Goal: Transaction & Acquisition: Subscribe to service/newsletter

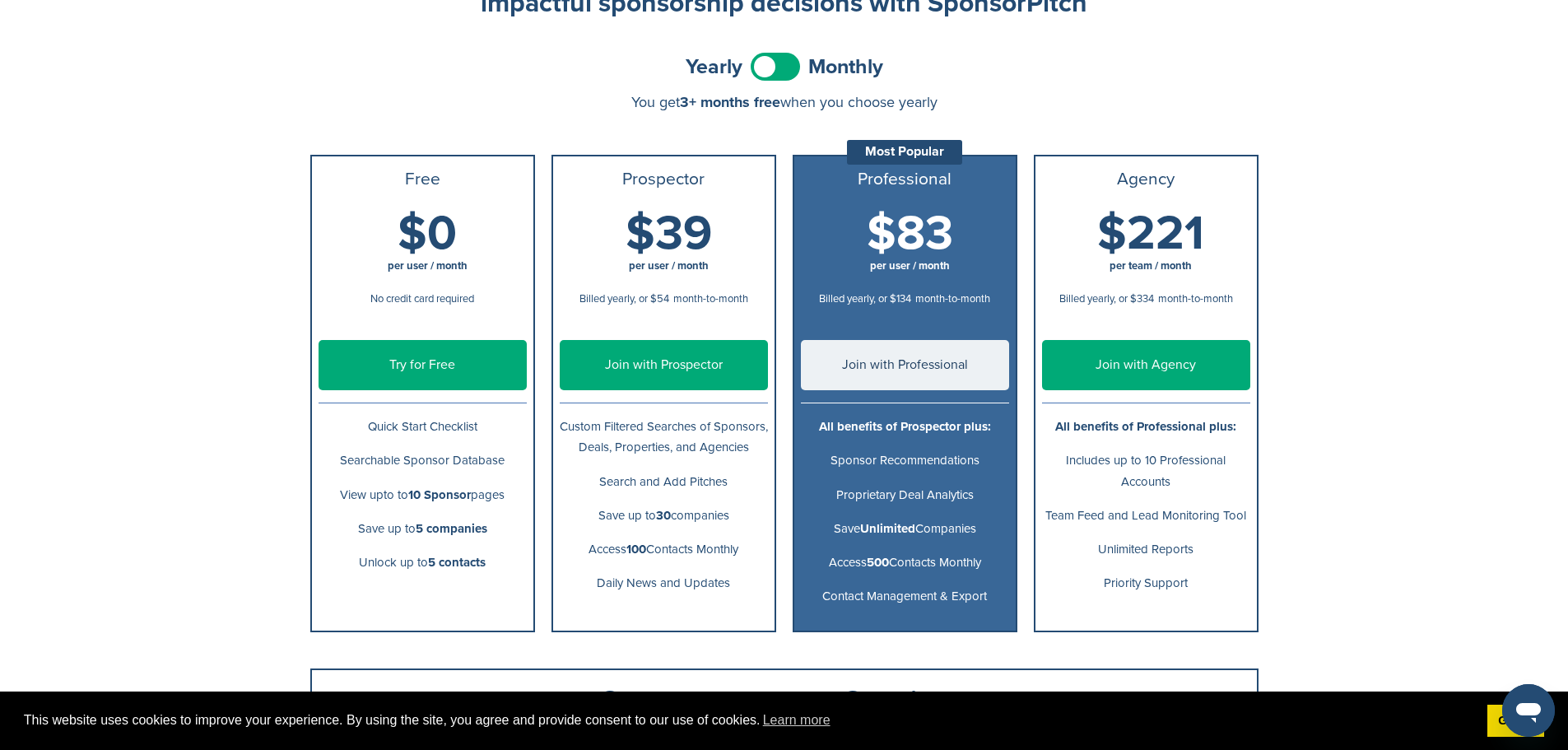
scroll to position [165, 0]
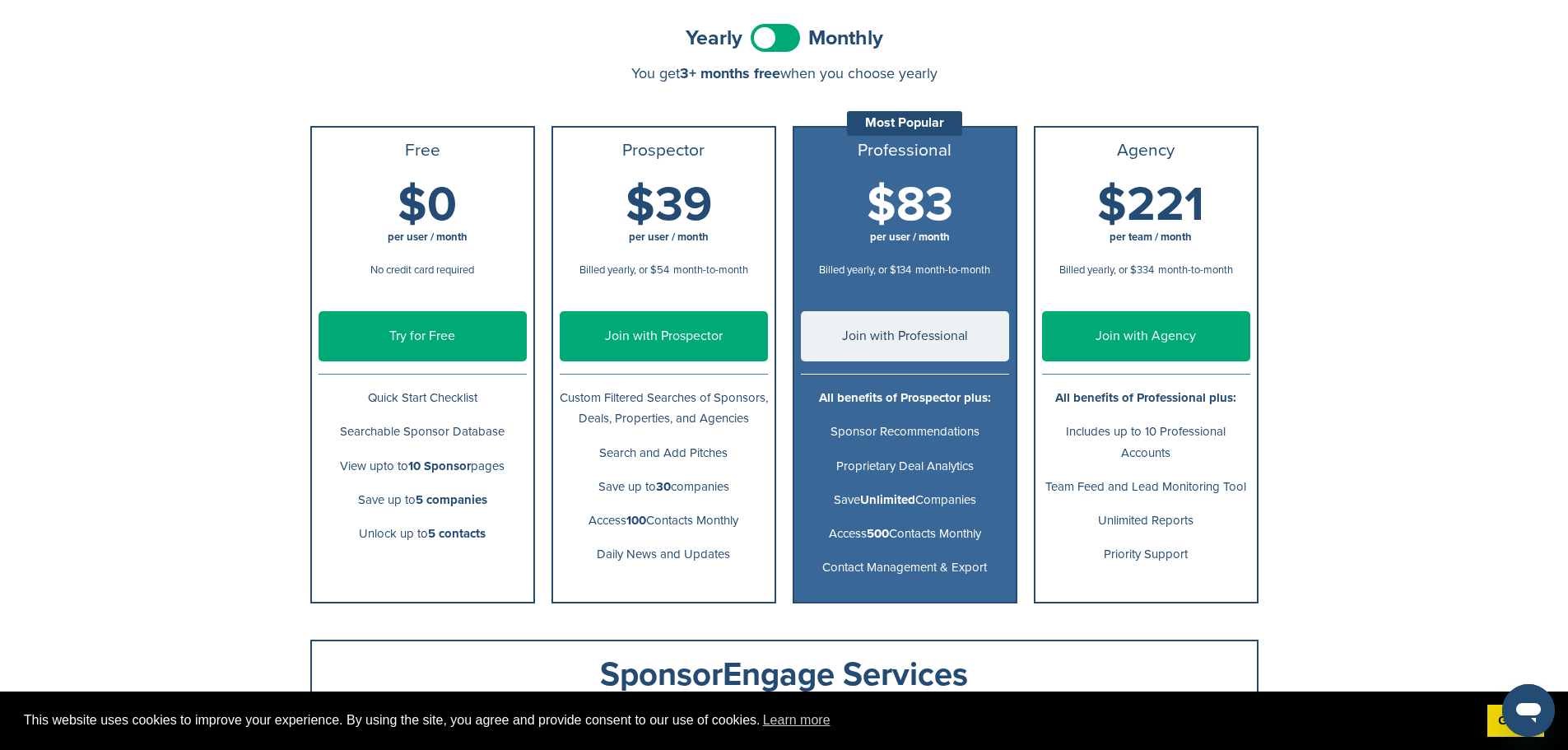
click at [715, 332] on link "Join with Prospector" at bounding box center [664, 337] width 209 height 51
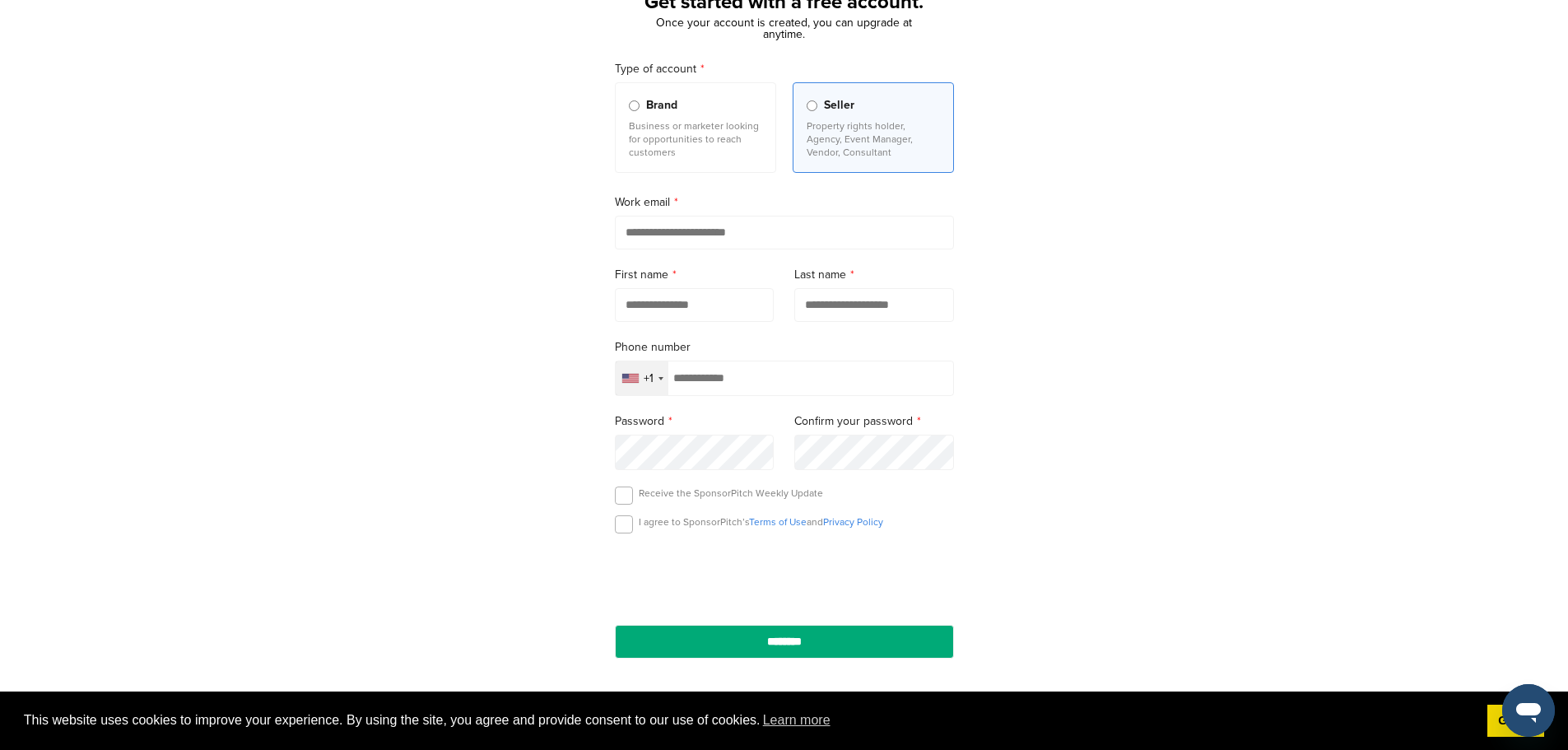
scroll to position [82, 0]
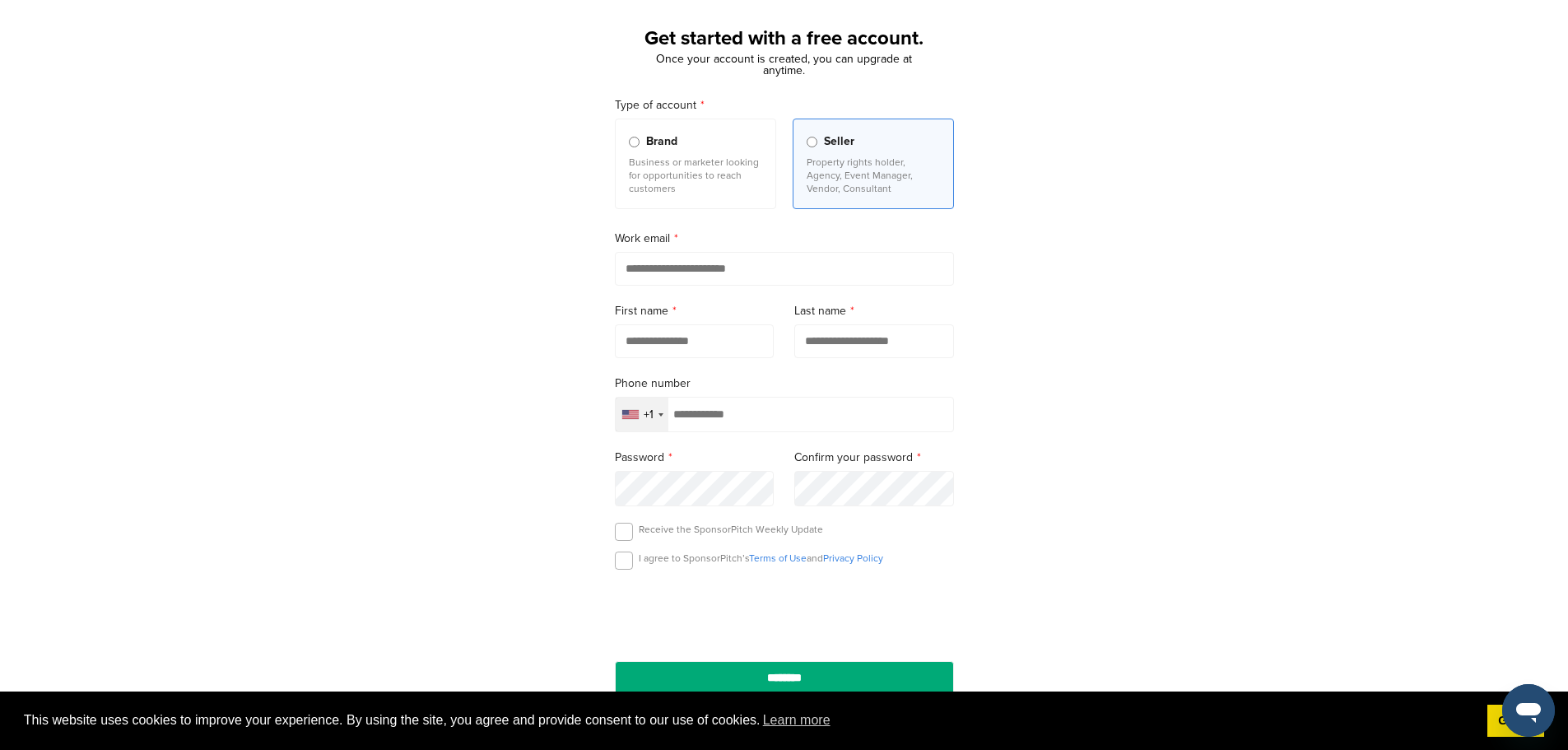
click at [671, 272] on input "email" at bounding box center [784, 269] width 339 height 34
type input "**********"
type input "****"
type input "******"
click at [698, 418] on input "tel" at bounding box center [784, 414] width 339 height 36
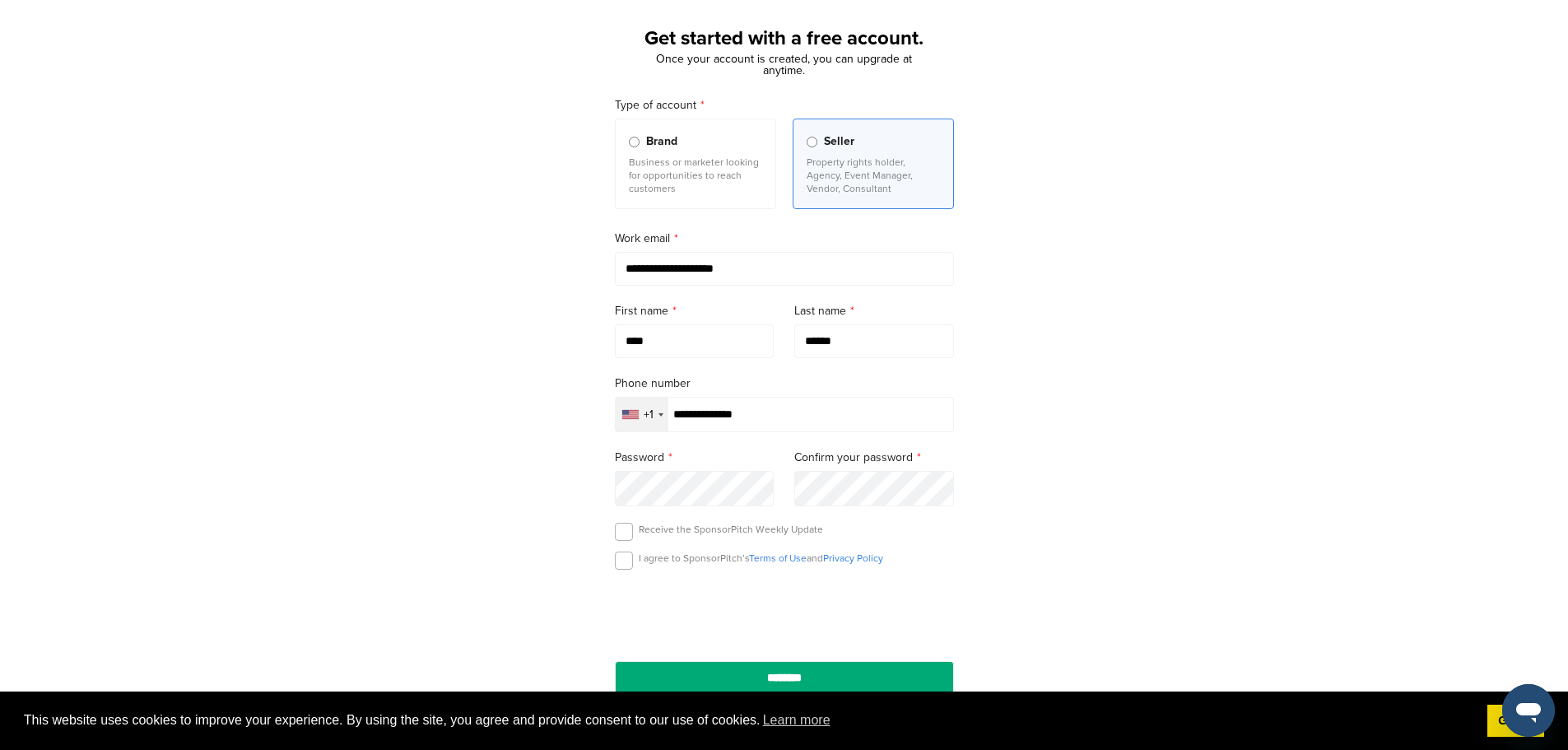
type input "**********"
click at [617, 563] on label at bounding box center [624, 560] width 18 height 18
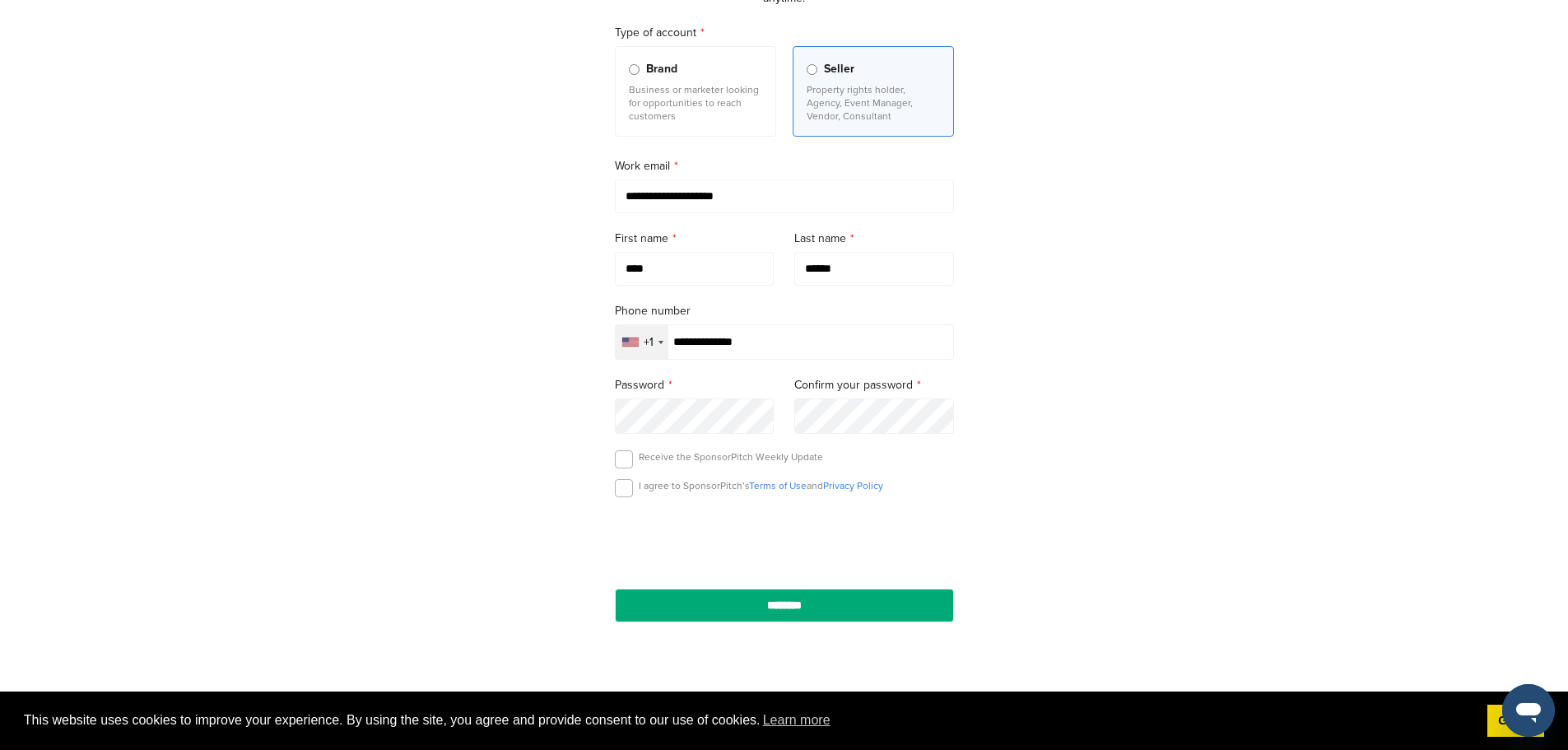
scroll to position [247, 0]
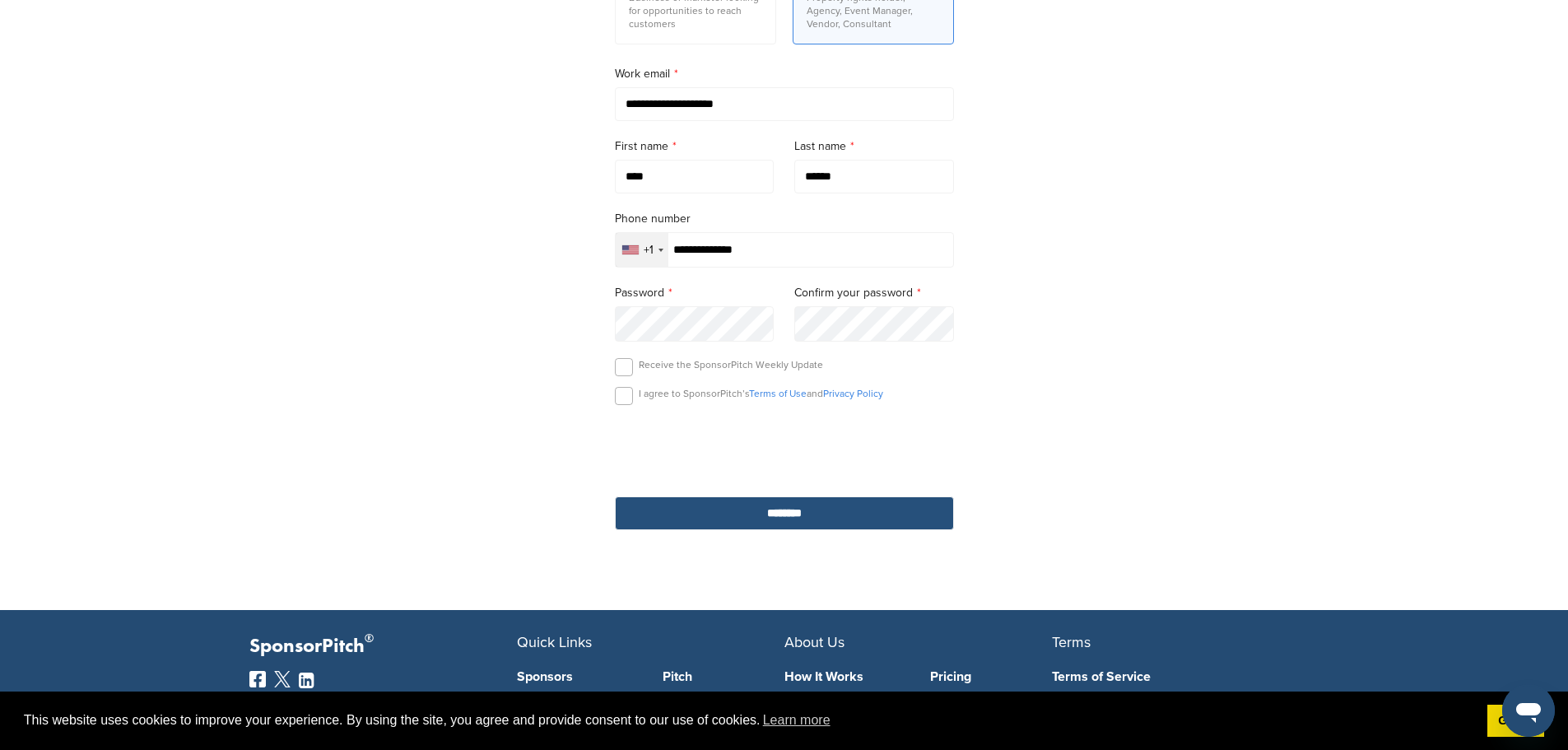
click at [839, 528] on input "********" at bounding box center [784, 513] width 339 height 34
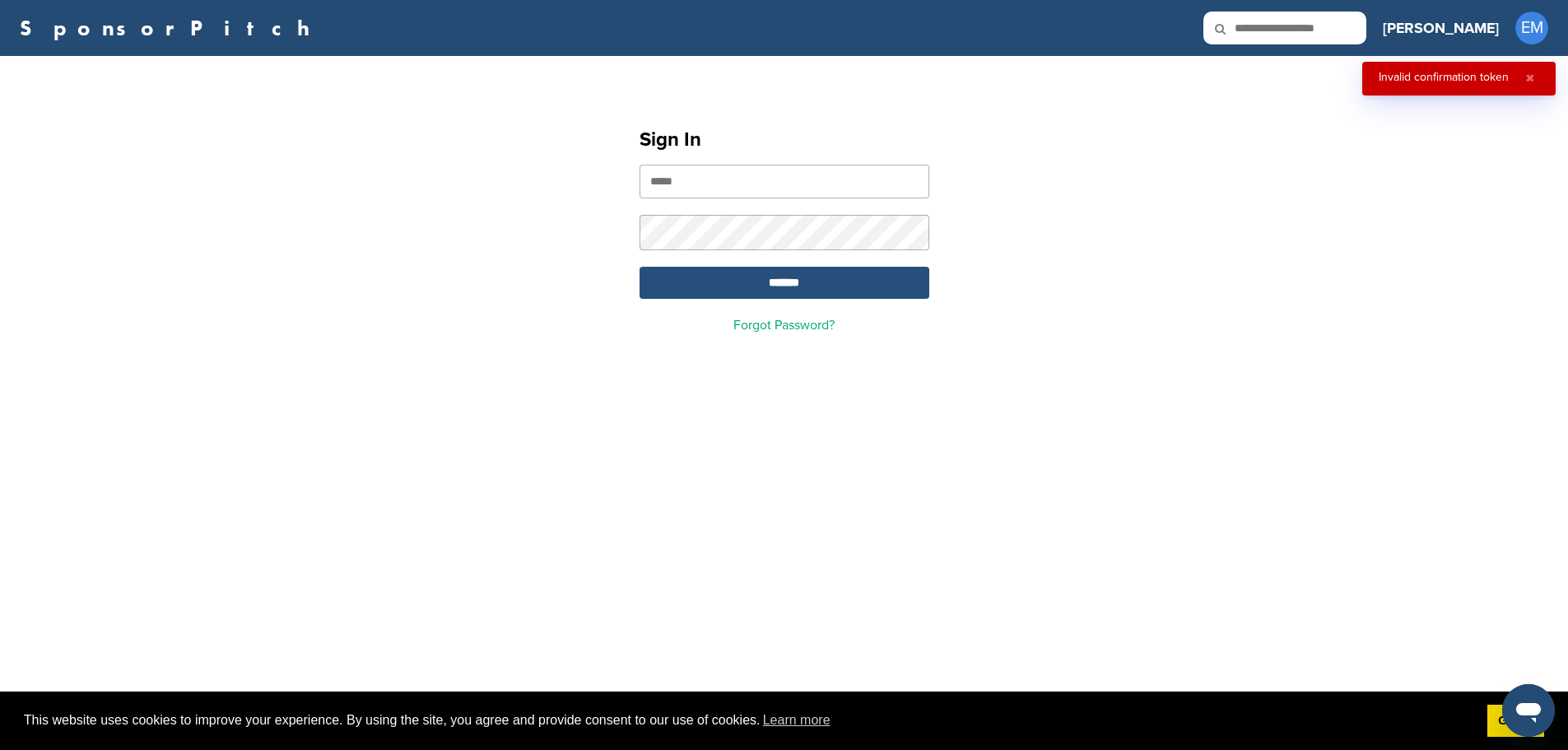
type input "**********"
click at [798, 287] on input "*******" at bounding box center [784, 283] width 290 height 32
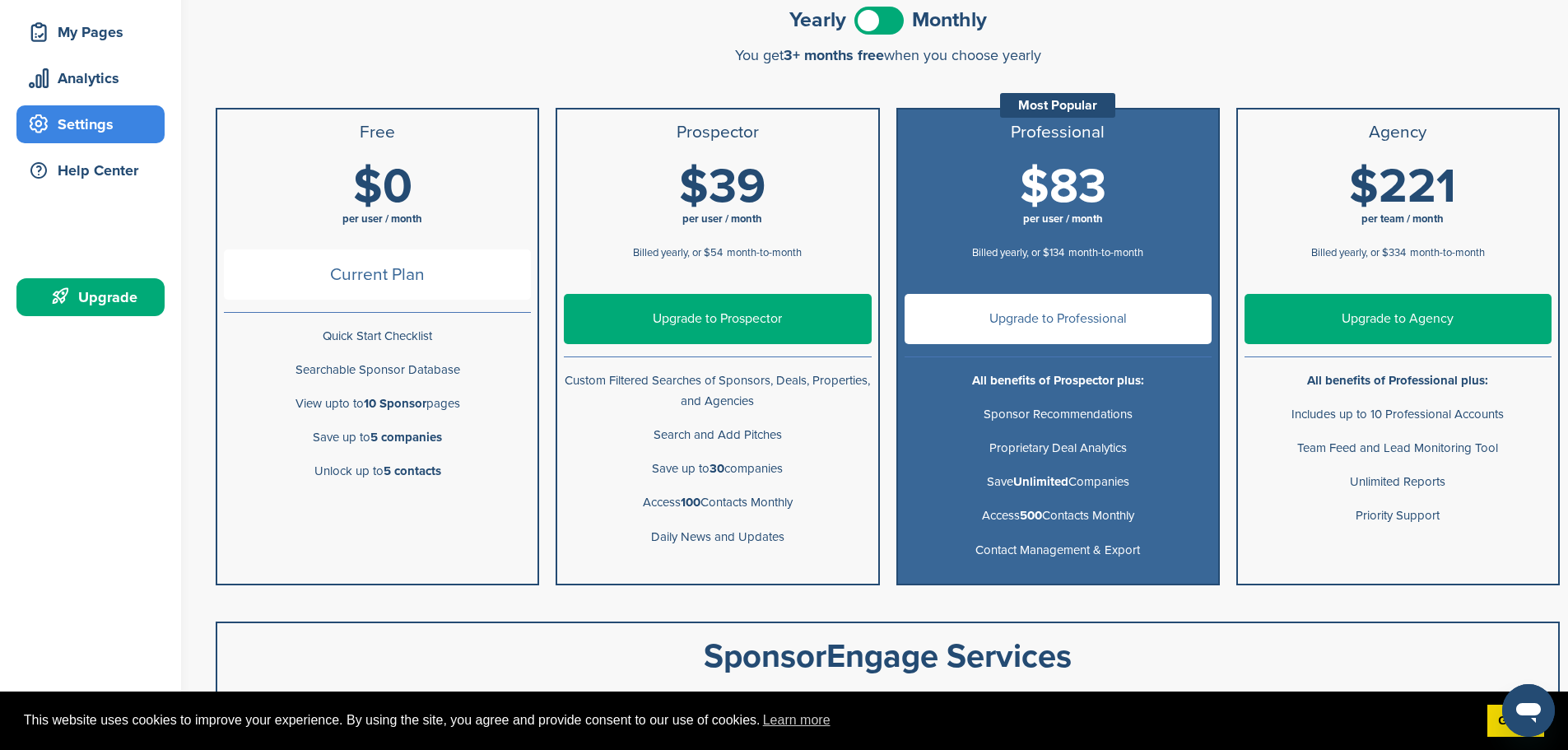
scroll to position [247, 0]
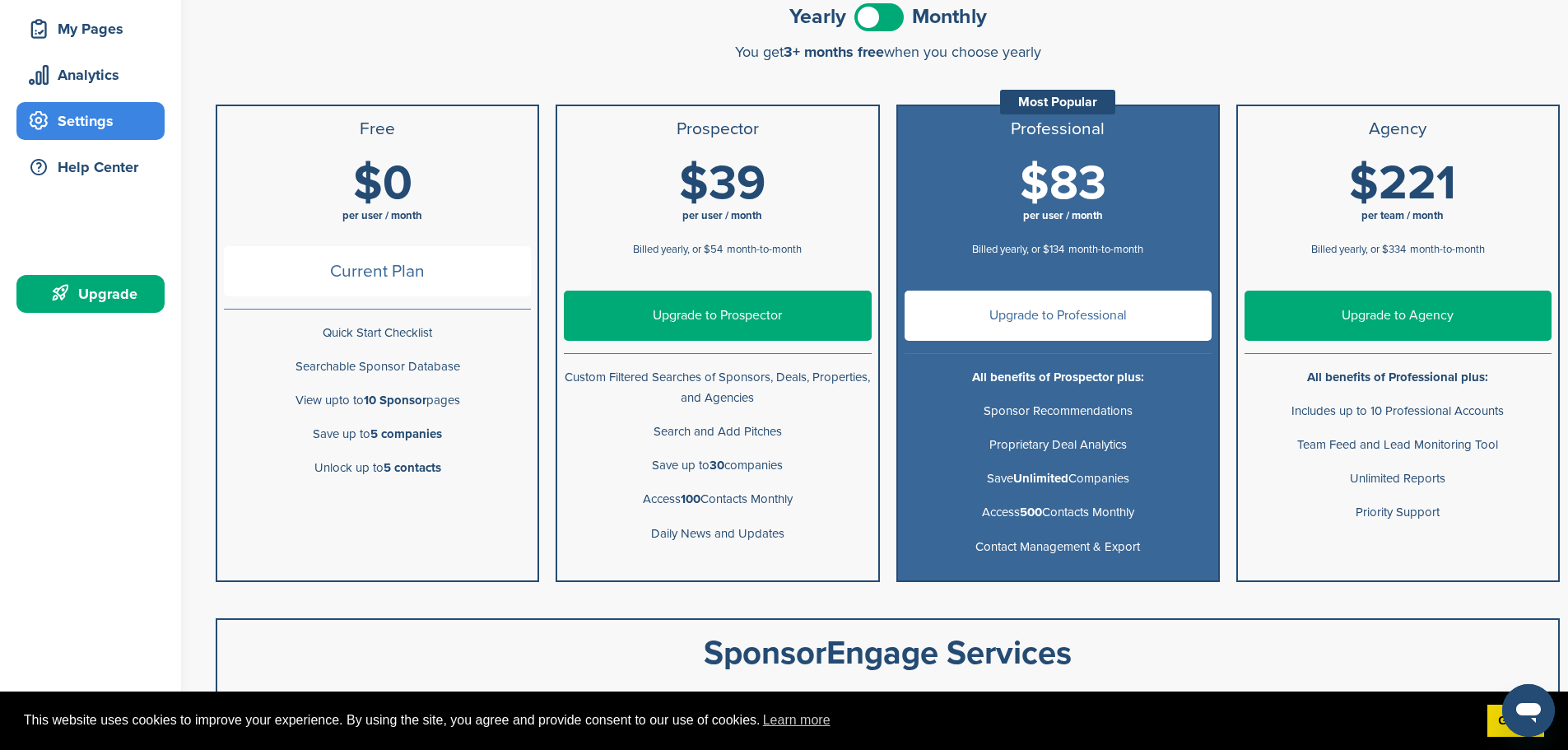
click at [713, 335] on link "Upgrade to Prospector" at bounding box center [717, 316] width 307 height 51
click at [74, 31] on div "My Pages" at bounding box center [94, 29] width 140 height 30
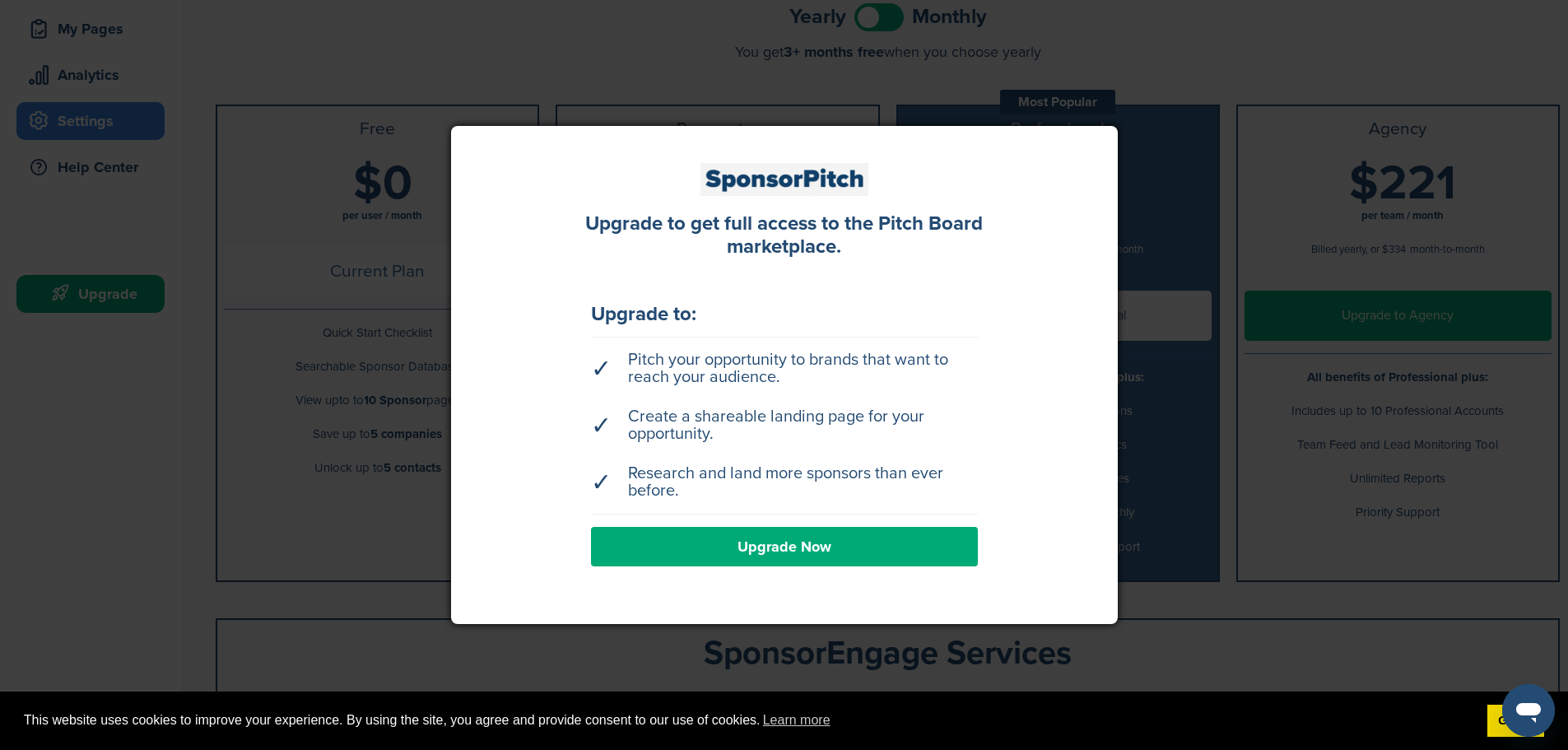
click at [698, 61] on div at bounding box center [784, 375] width 1568 height 750
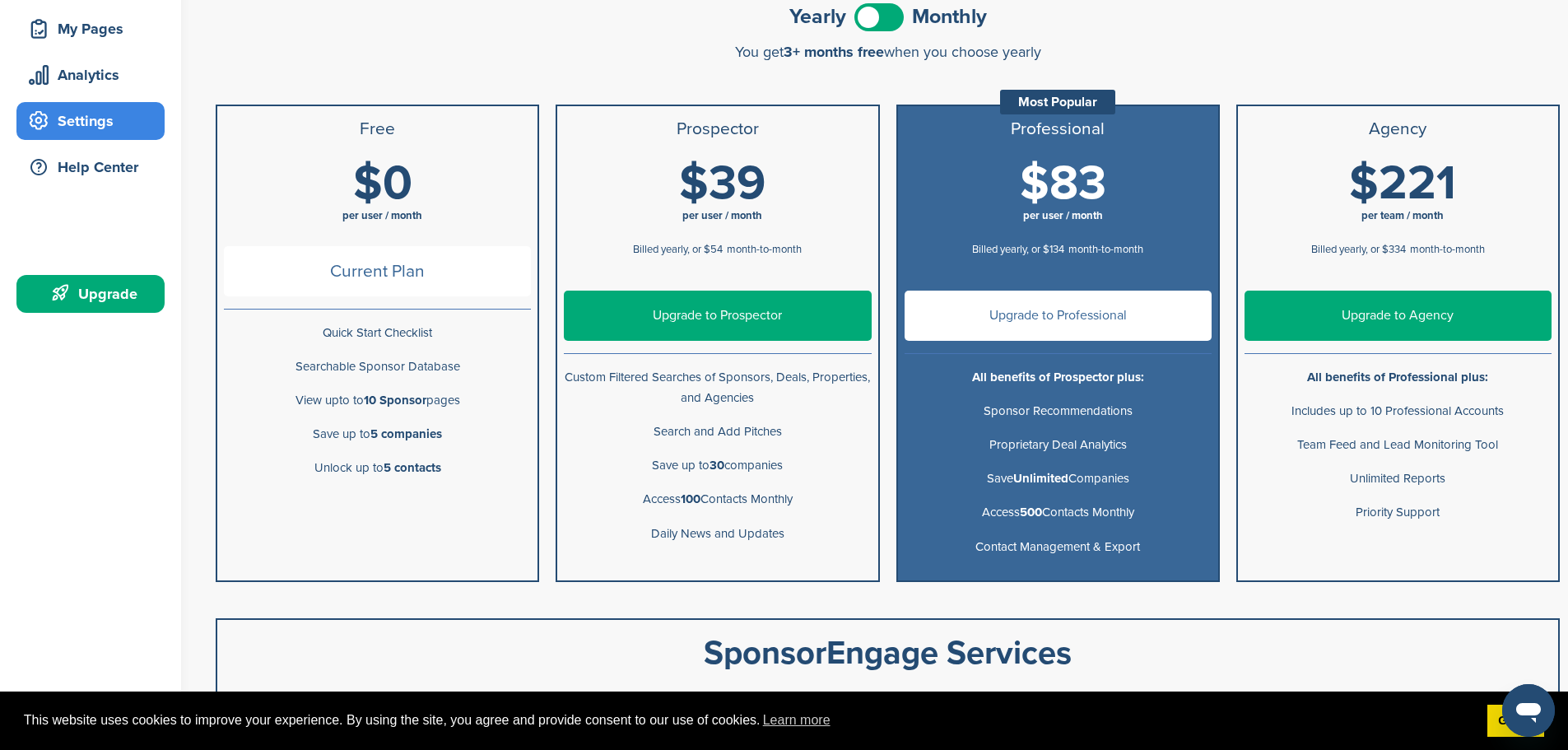
click at [423, 167] on h1 "$0 per user / month" at bounding box center [382, 195] width 307 height 74
click at [72, 32] on div "My Pages" at bounding box center [94, 29] width 140 height 30
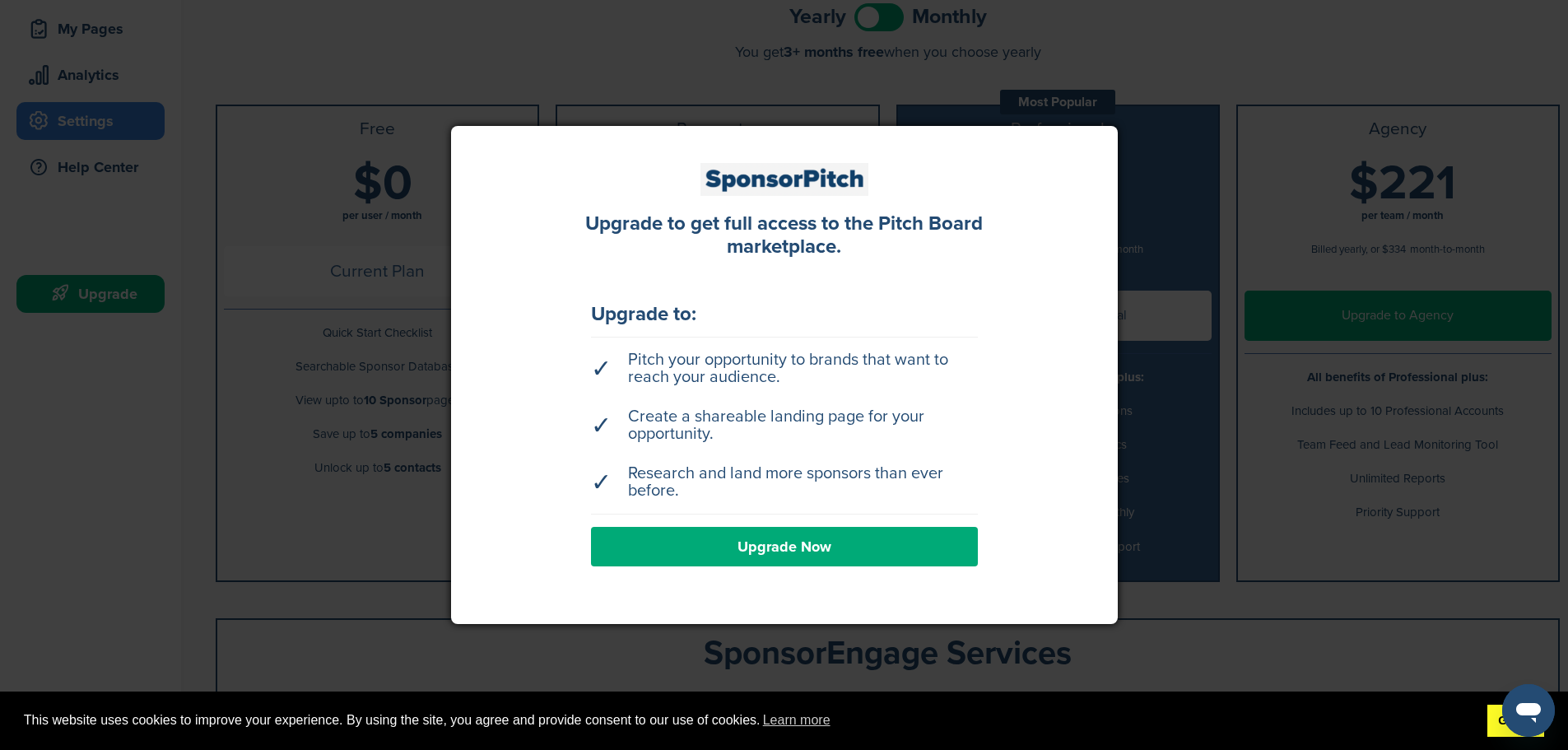
click at [1496, 730] on link "Got it!" at bounding box center [1516, 721] width 57 height 33
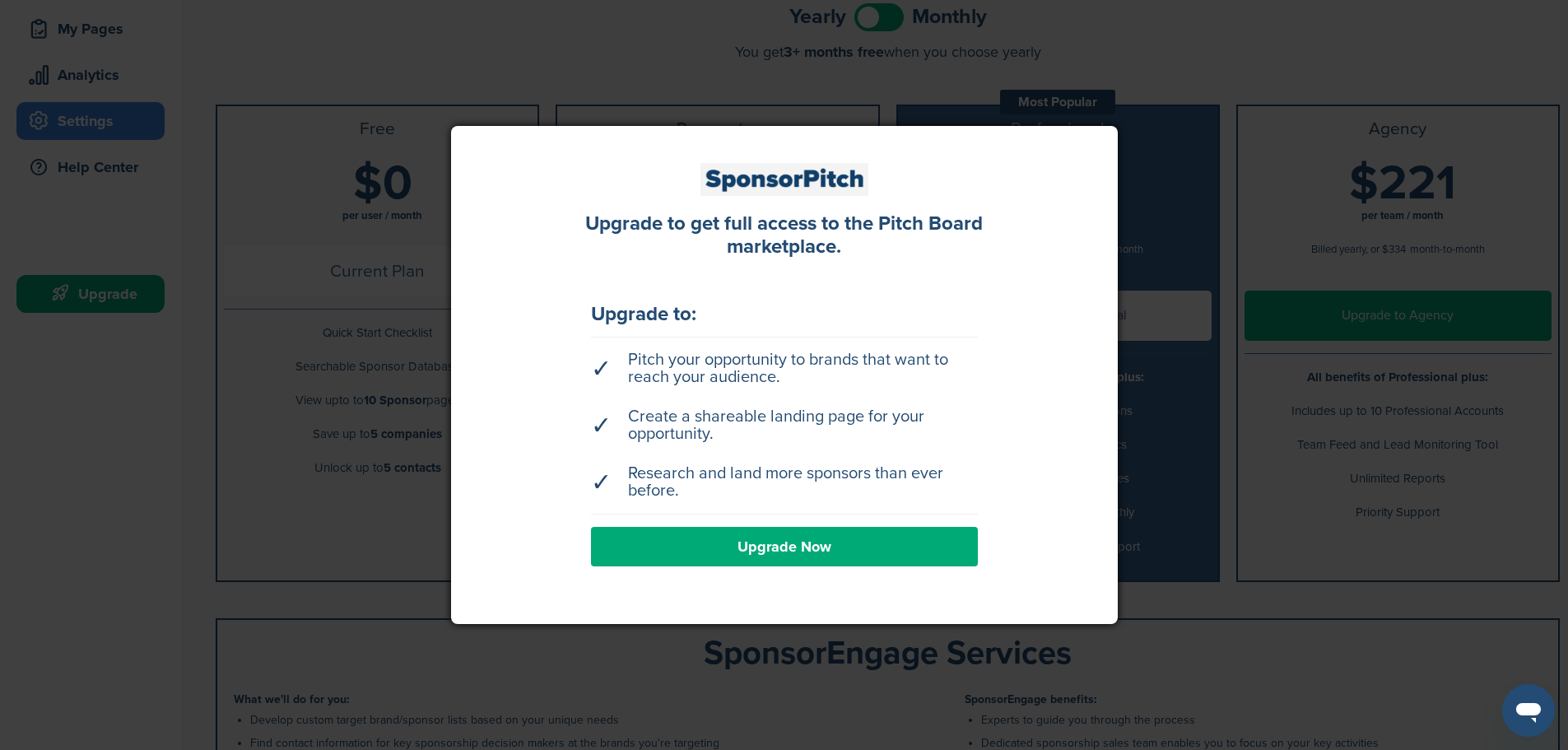
click at [921, 533] on link "Upgrade Now" at bounding box center [784, 546] width 387 height 39
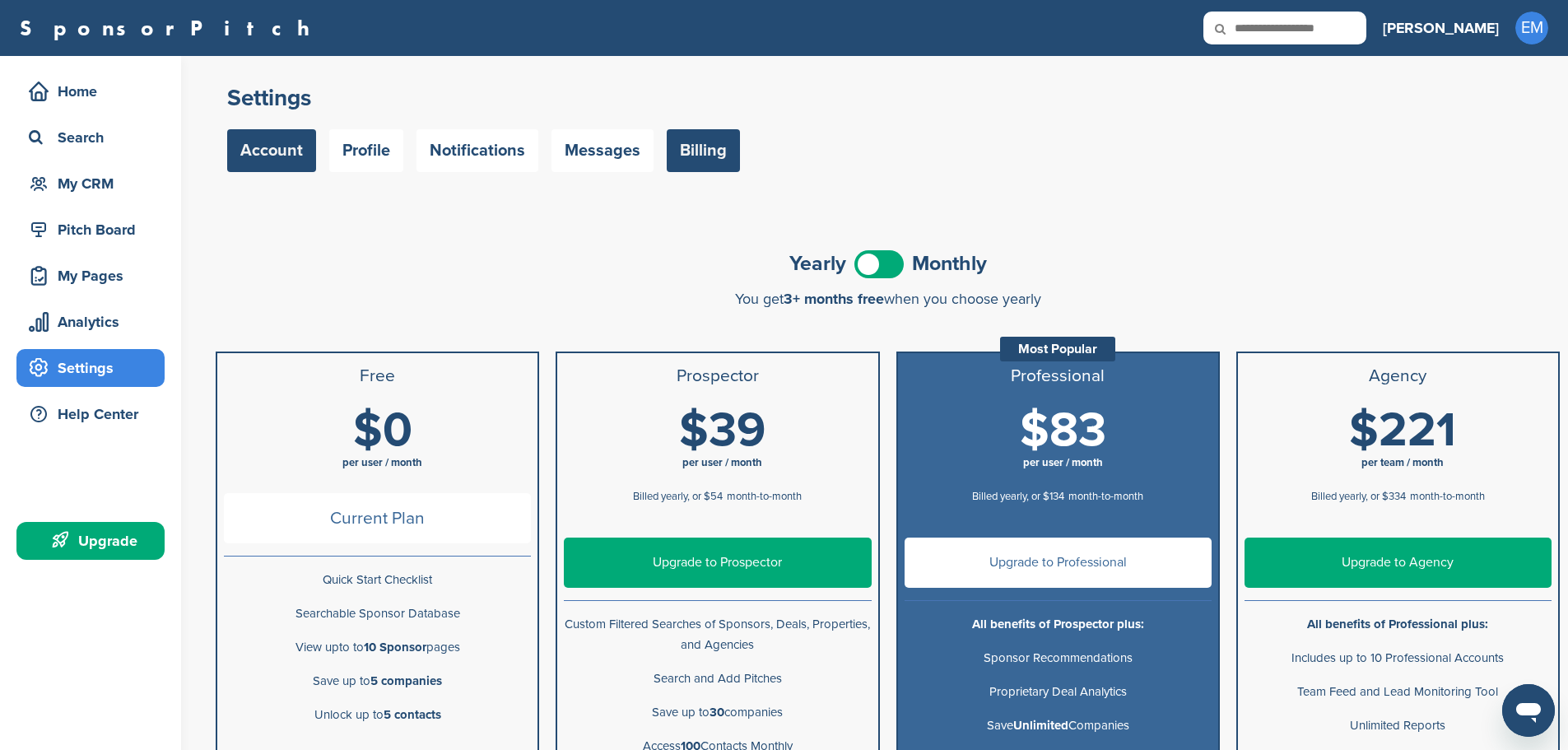
click at [266, 153] on link "Account" at bounding box center [271, 150] width 89 height 43
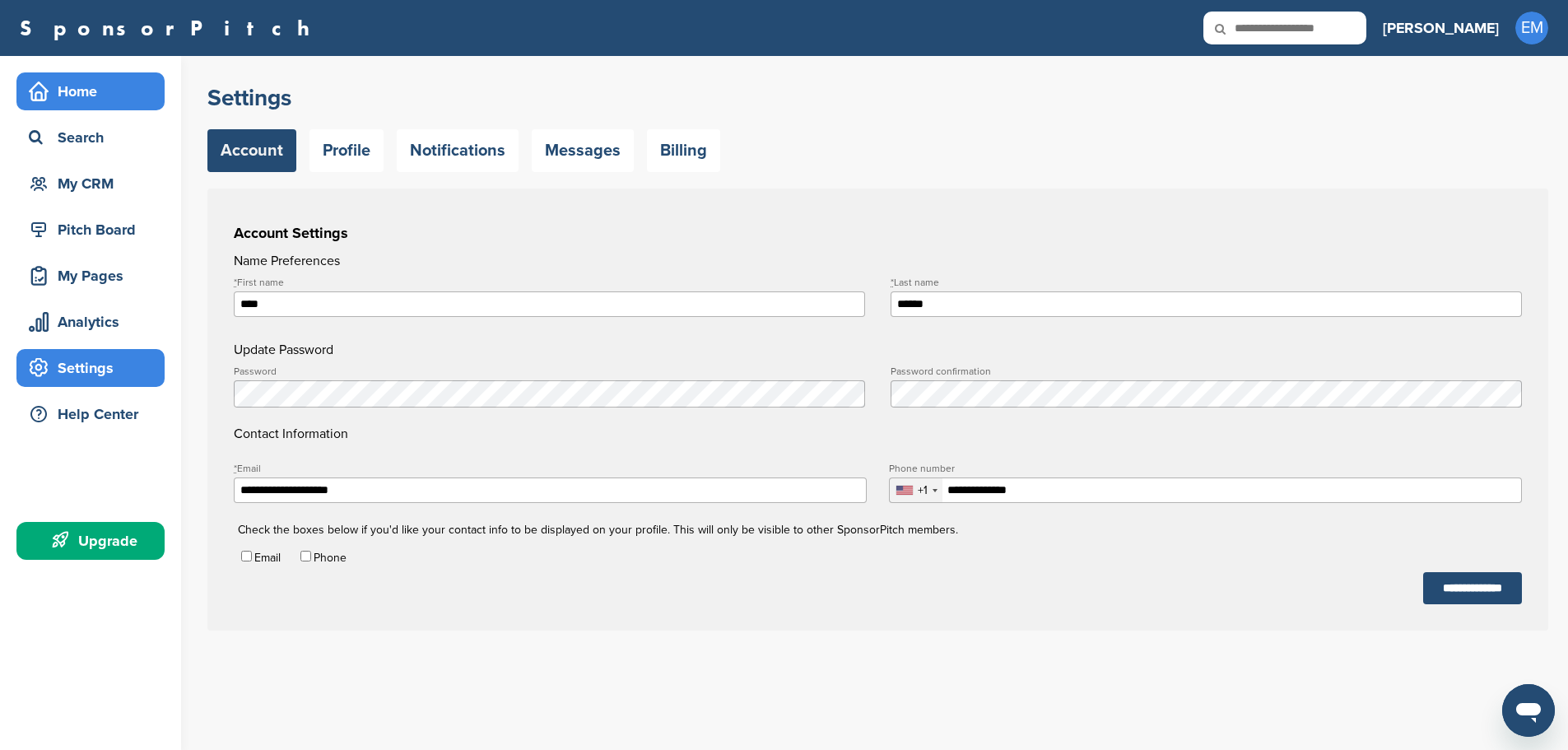
click at [71, 87] on div "Home" at bounding box center [94, 92] width 140 height 30
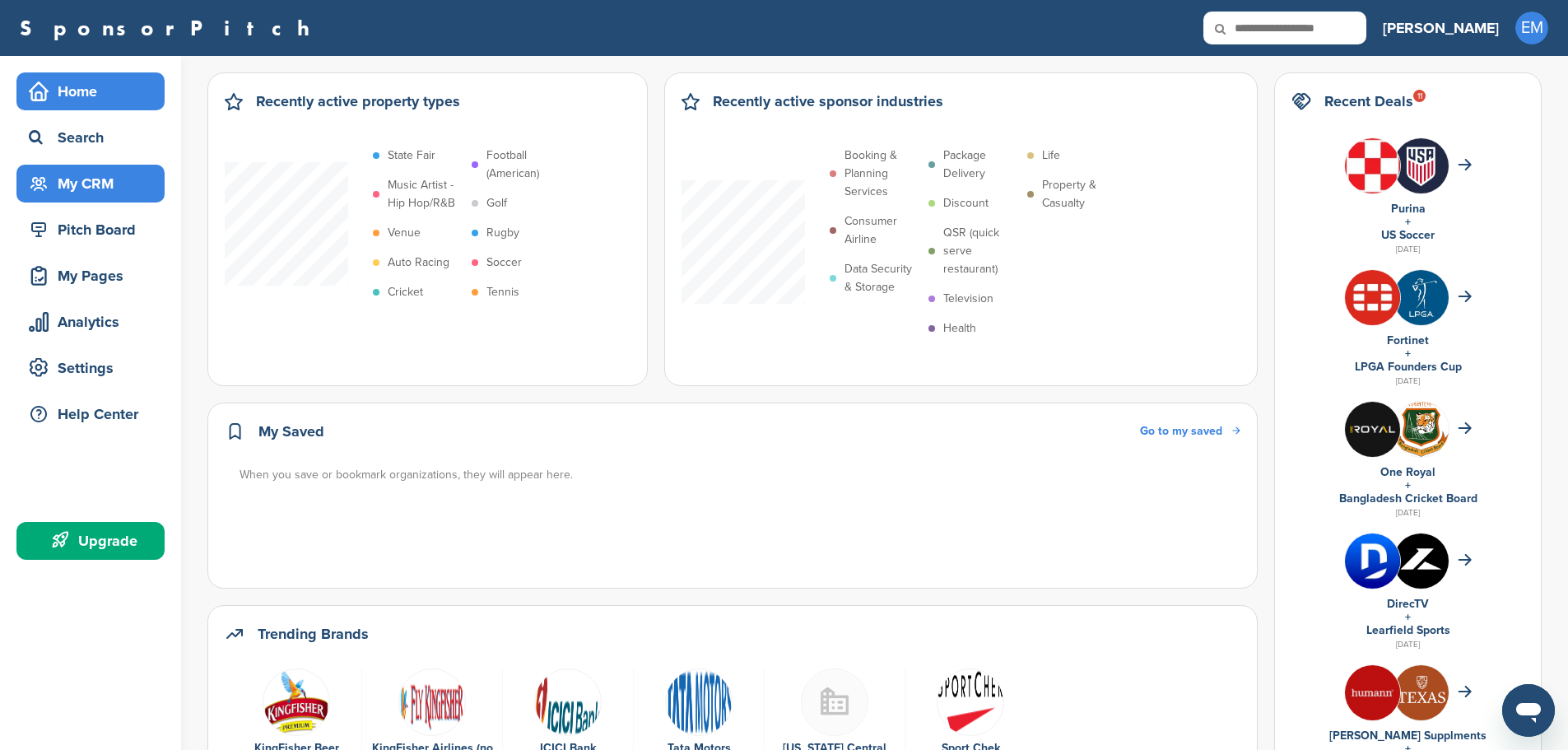
click at [88, 184] on div "My CRM" at bounding box center [94, 183] width 140 height 30
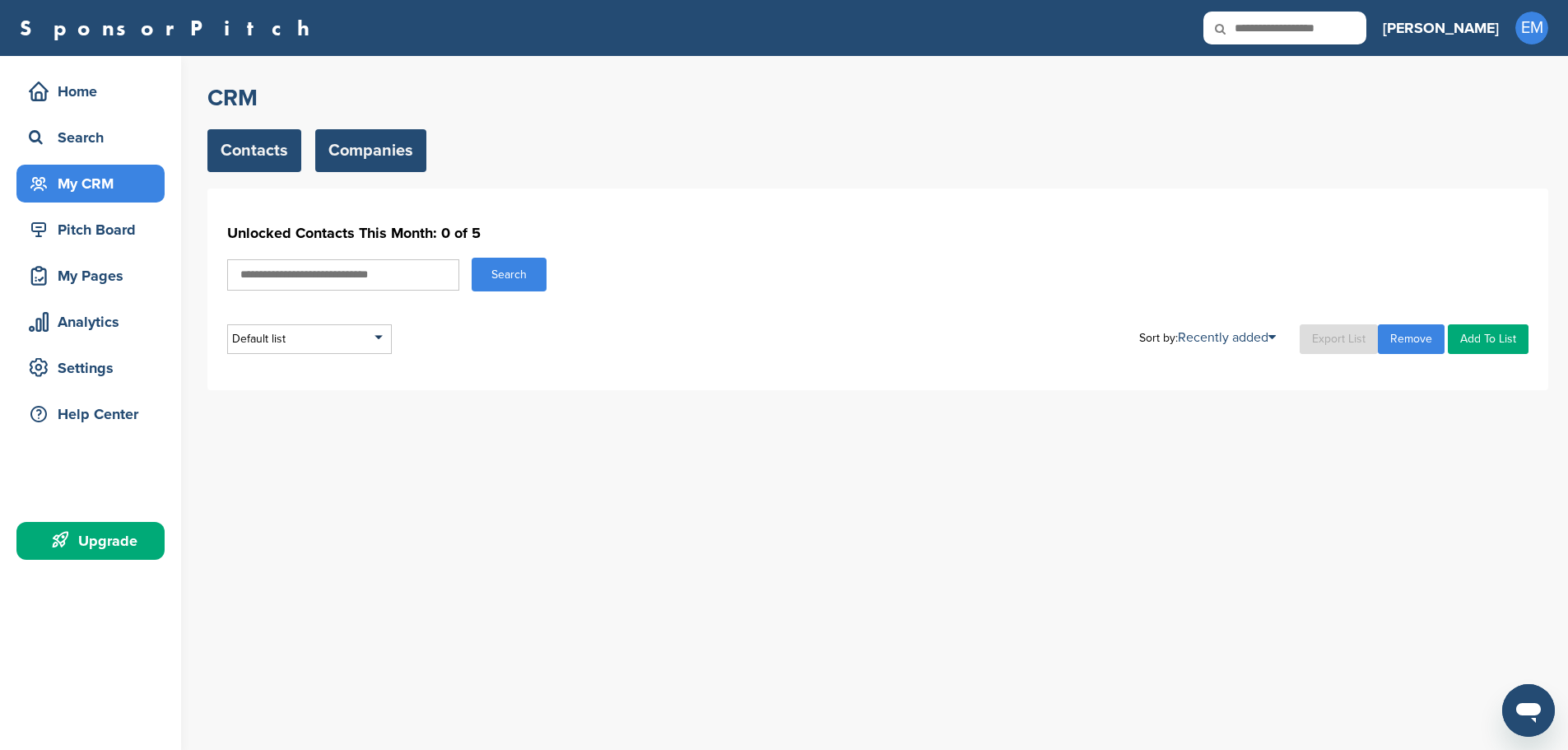
click at [373, 161] on link "Companies" at bounding box center [370, 150] width 111 height 43
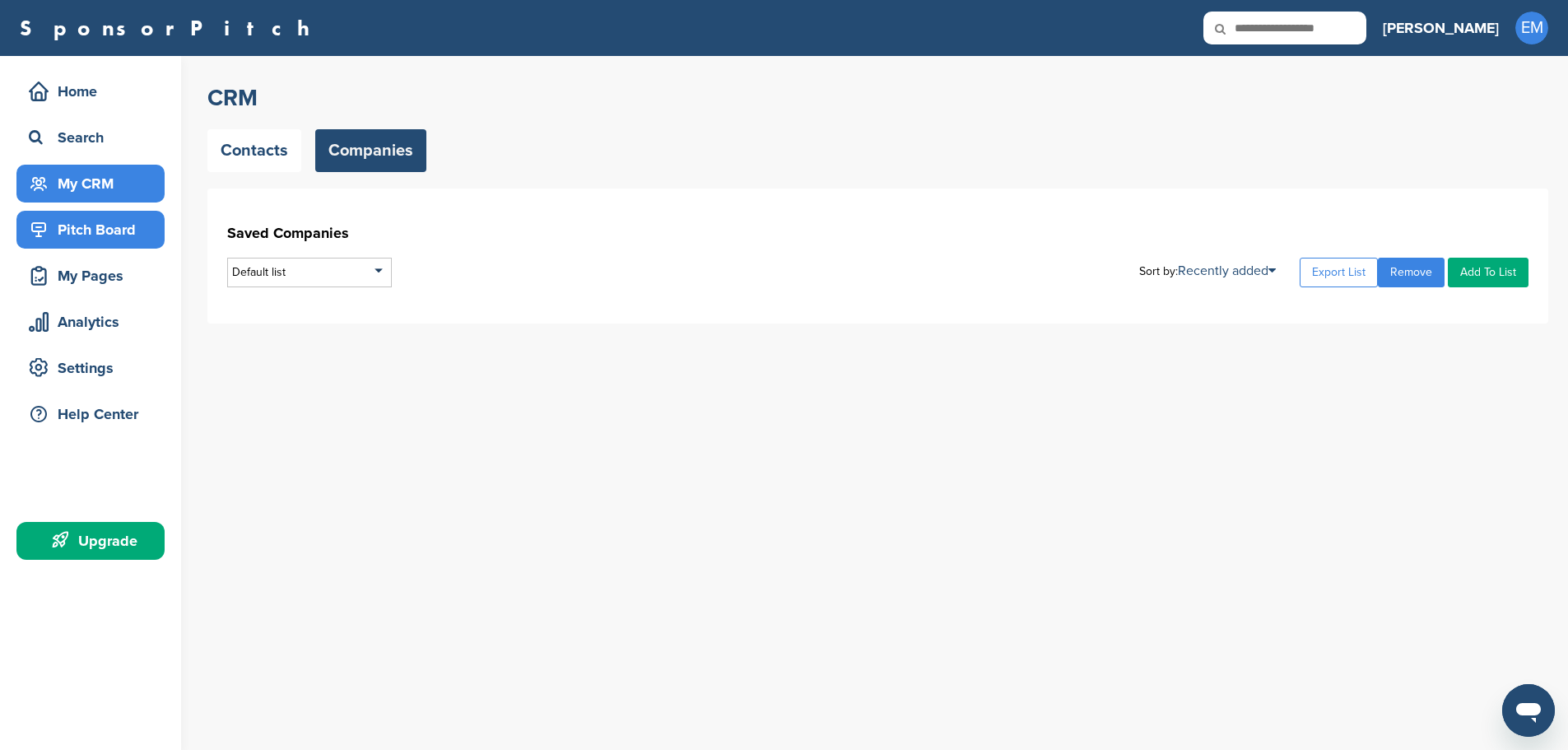
click at [102, 237] on div "Pitch Board" at bounding box center [94, 229] width 140 height 30
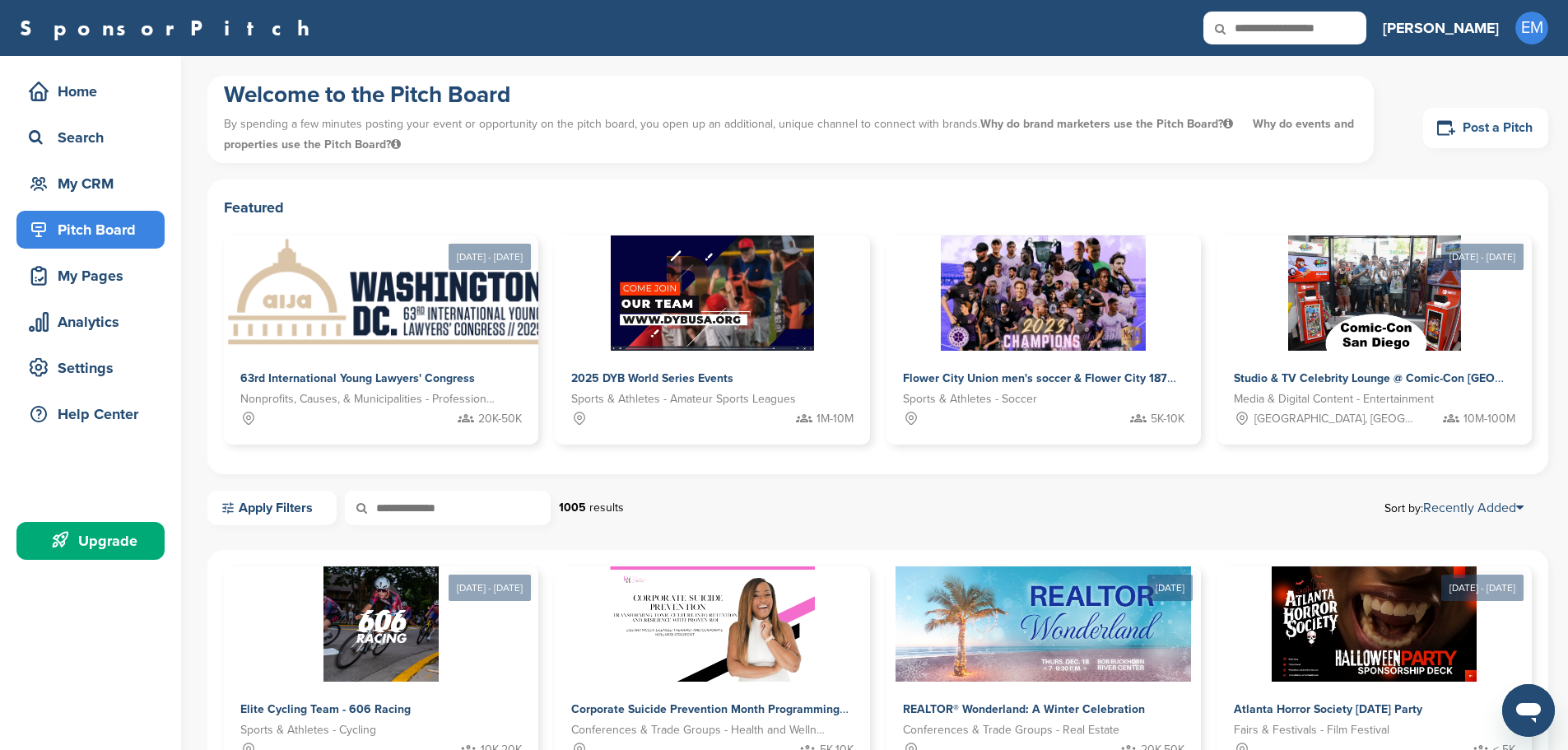
click at [1482, 126] on link "Post a Pitch" at bounding box center [1485, 128] width 125 height 40
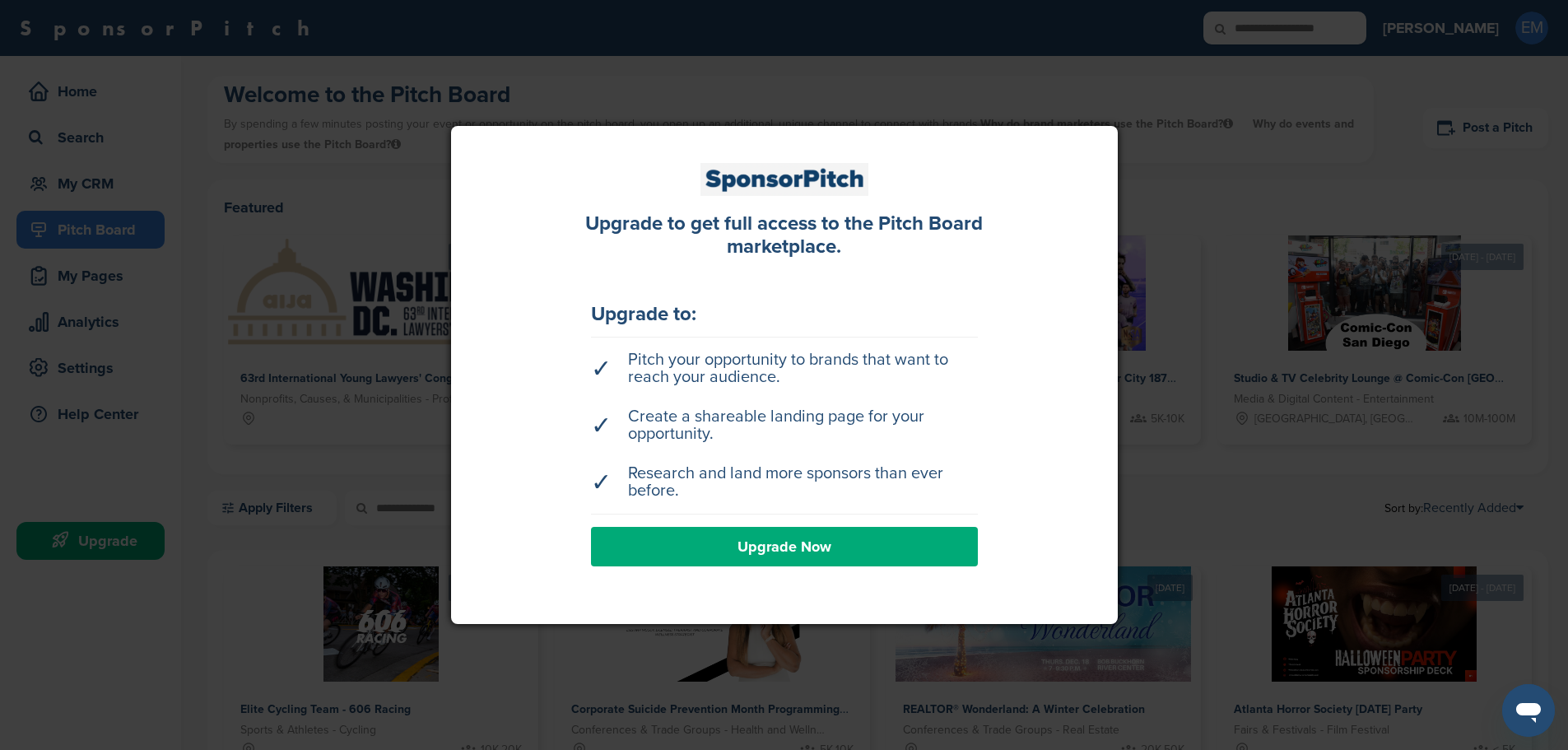
click at [937, 555] on link "Upgrade Now" at bounding box center [784, 546] width 387 height 39
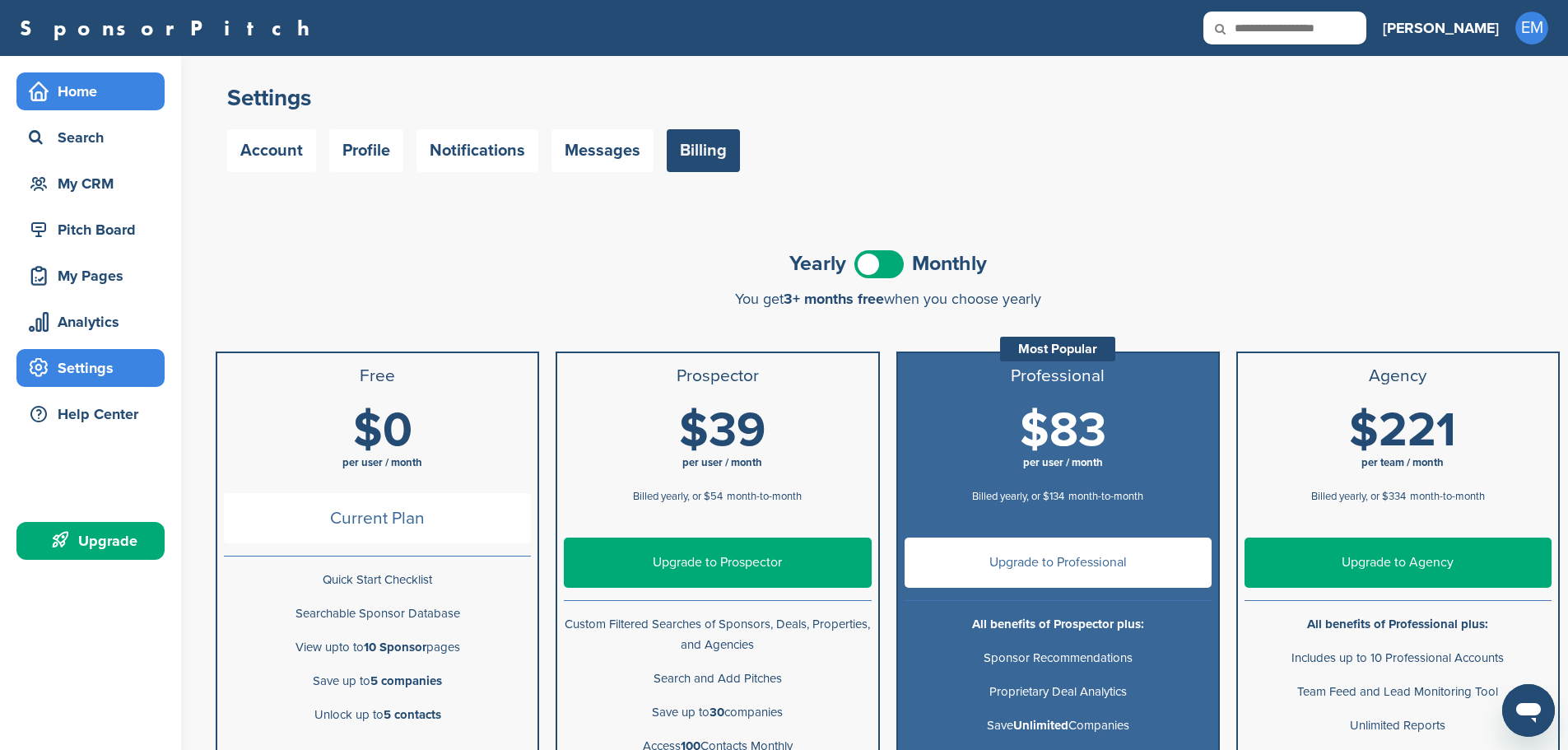
click at [96, 100] on div "Home" at bounding box center [94, 92] width 140 height 30
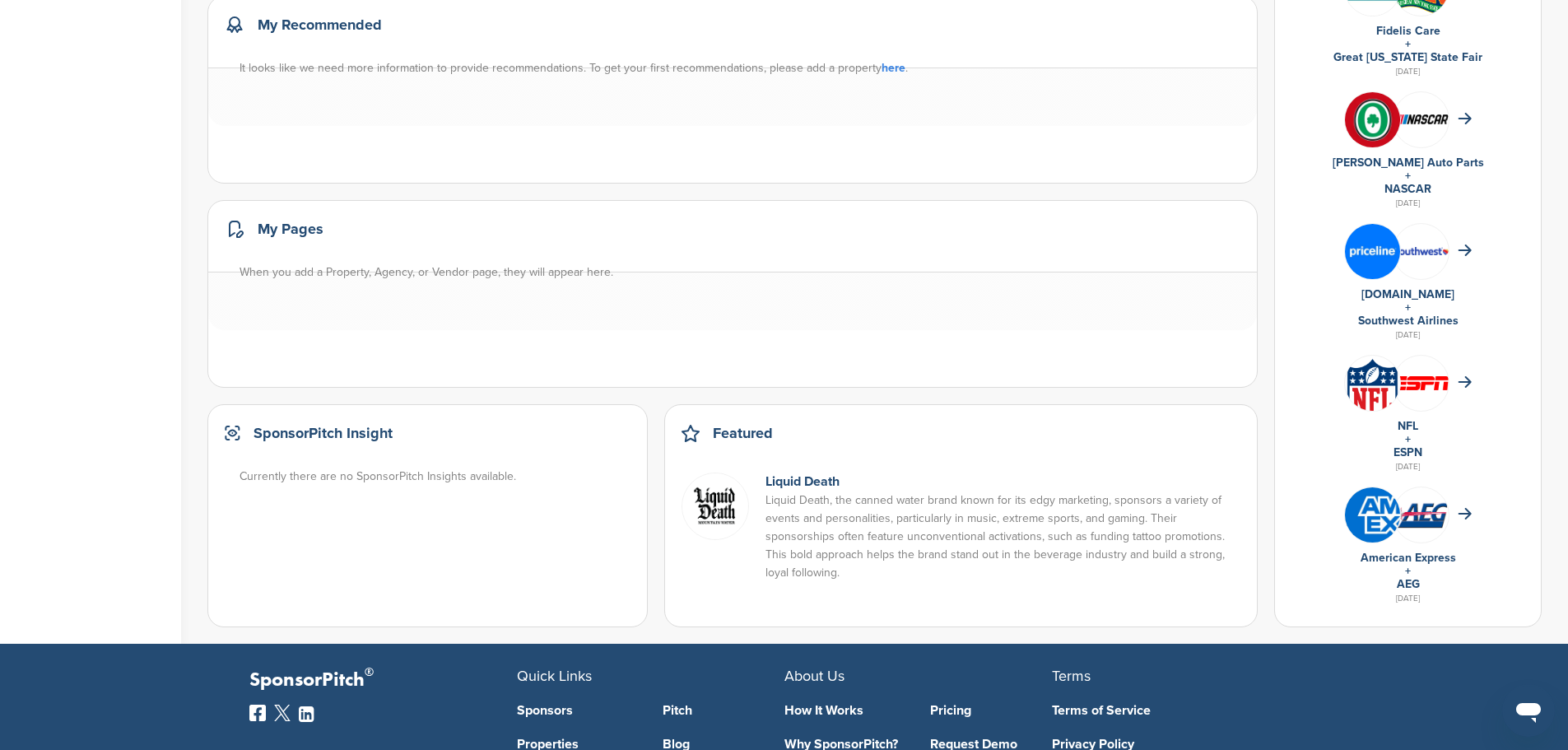
scroll to position [1070, 0]
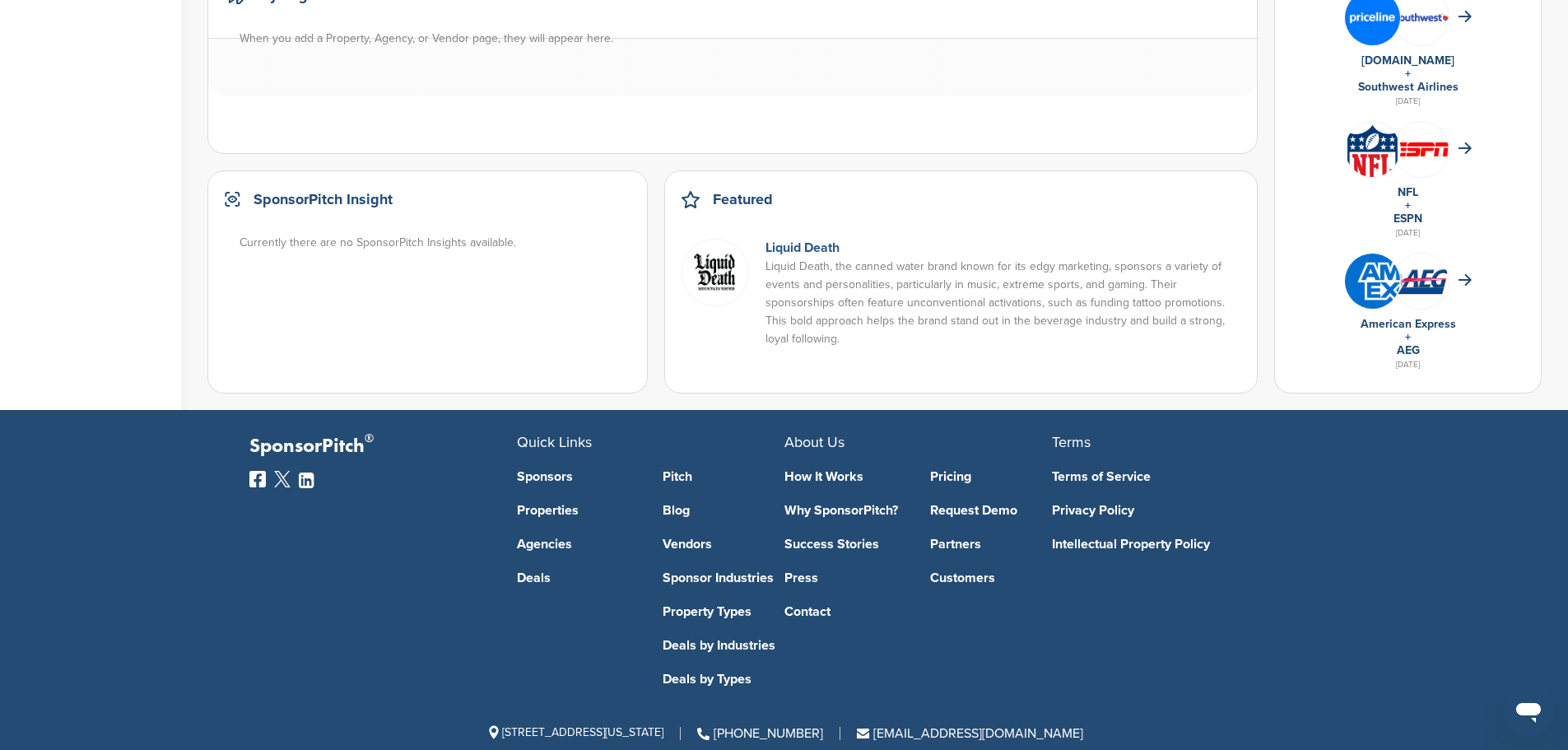
click at [834, 256] on link "Liquid Death" at bounding box center [803, 248] width 74 height 17
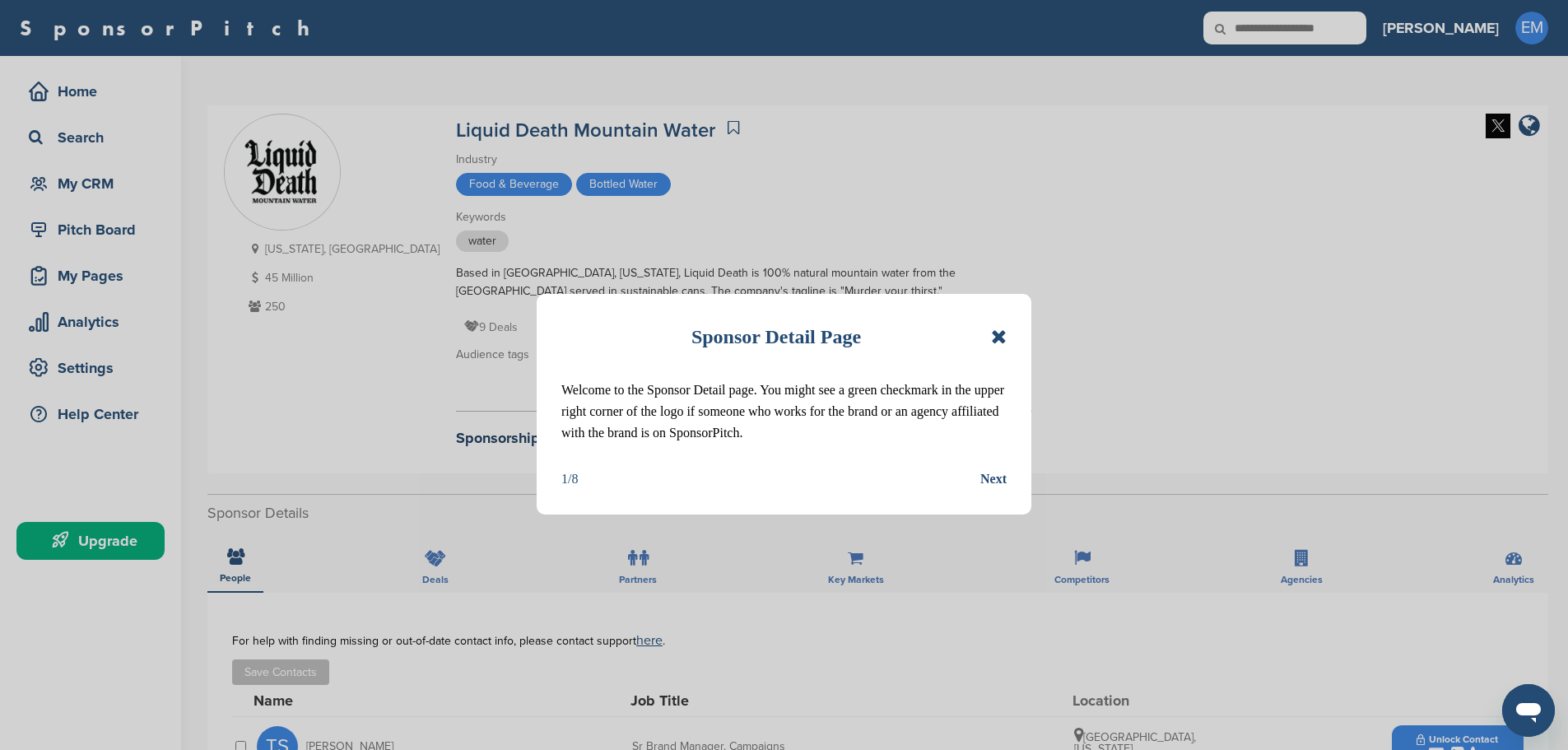
click at [1004, 334] on icon at bounding box center [999, 337] width 16 height 20
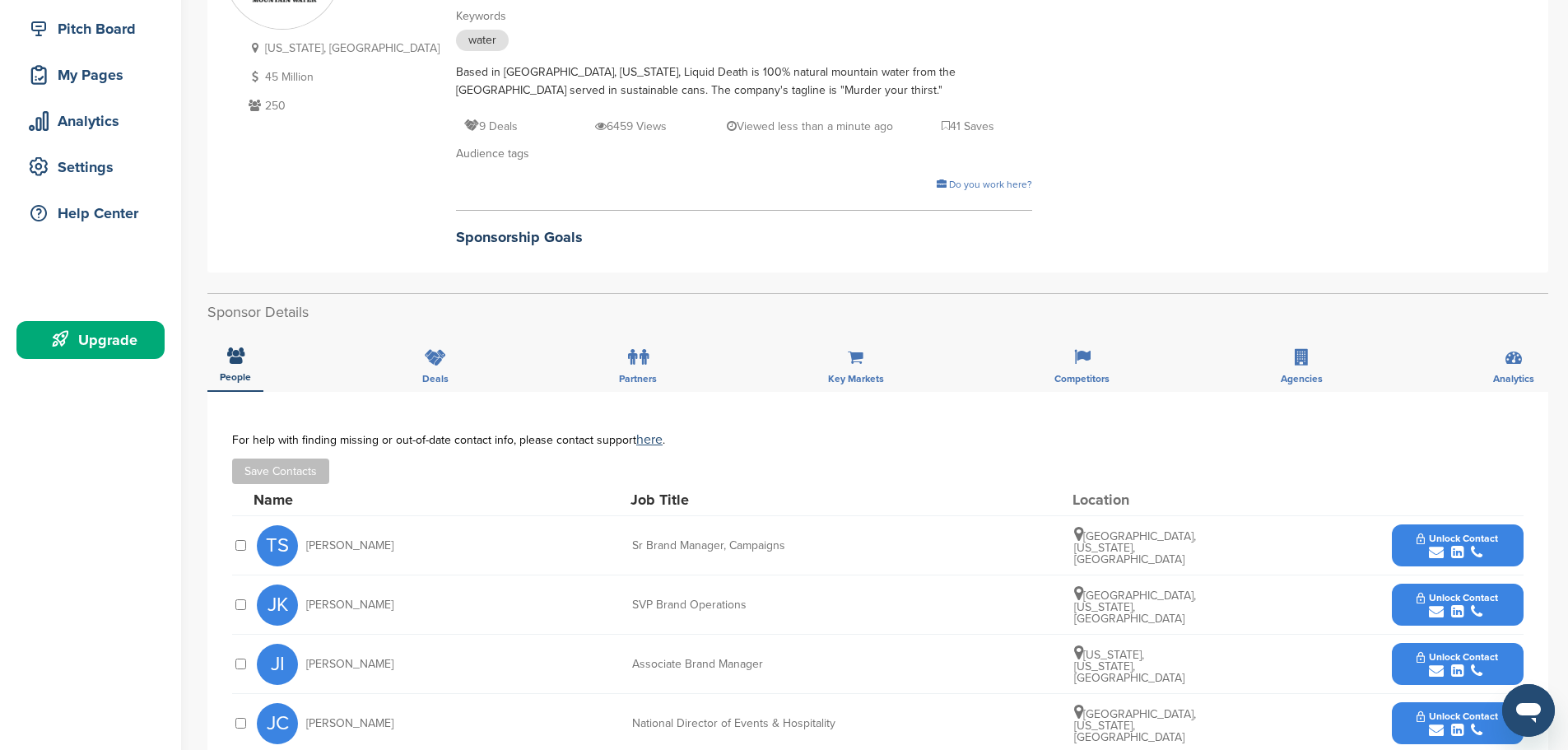
scroll to position [165, 0]
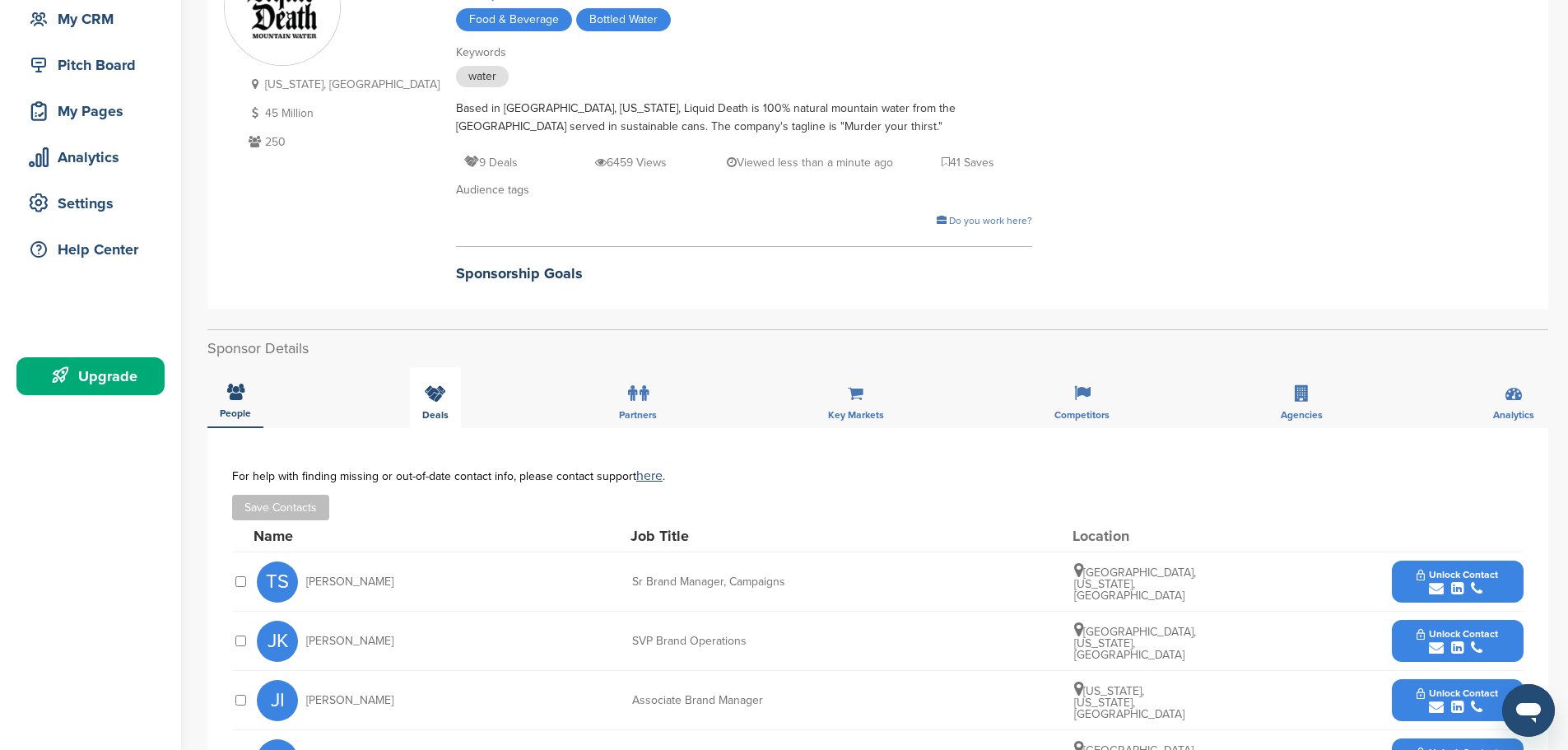
click at [434, 396] on icon at bounding box center [435, 393] width 22 height 17
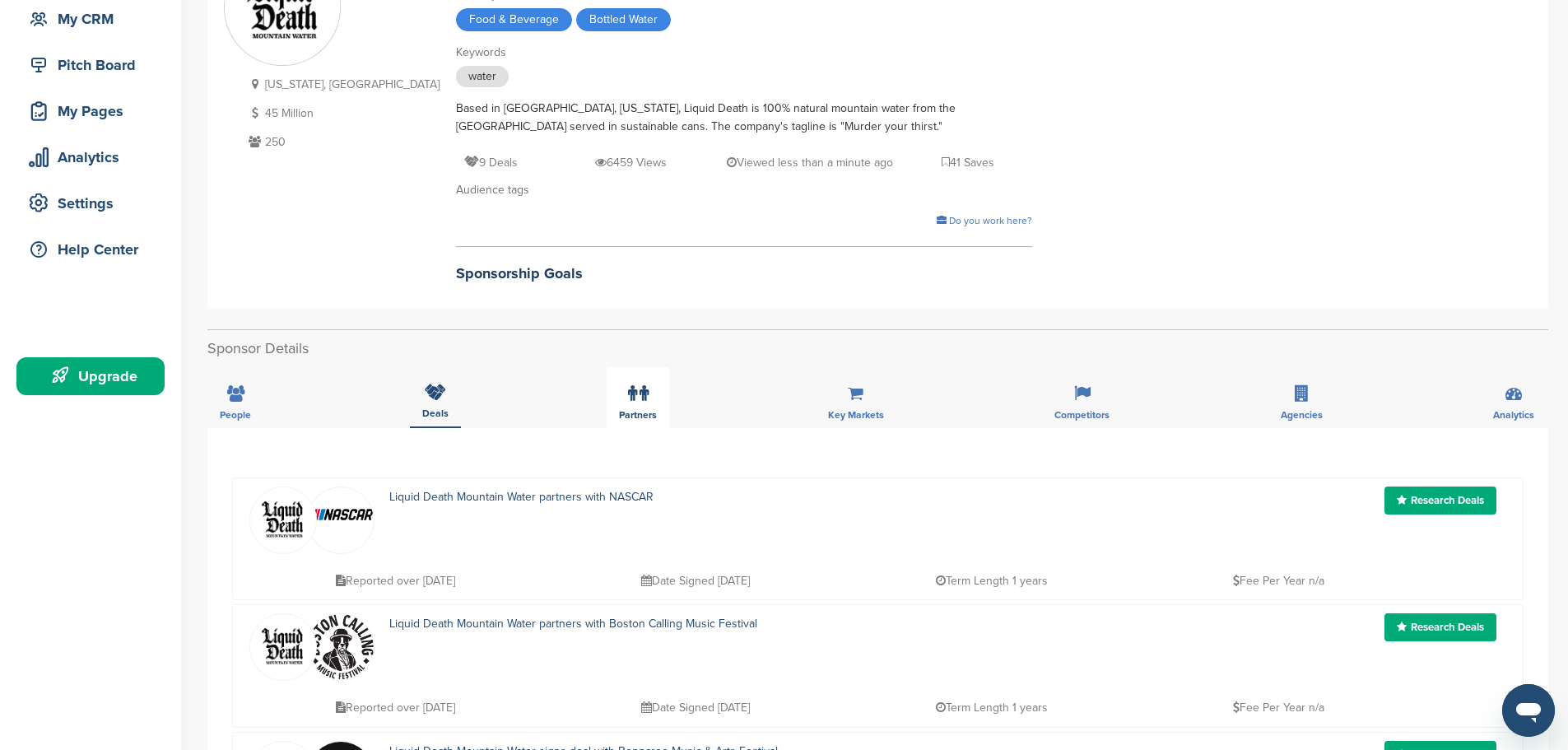
click at [641, 391] on icon at bounding box center [644, 393] width 9 height 17
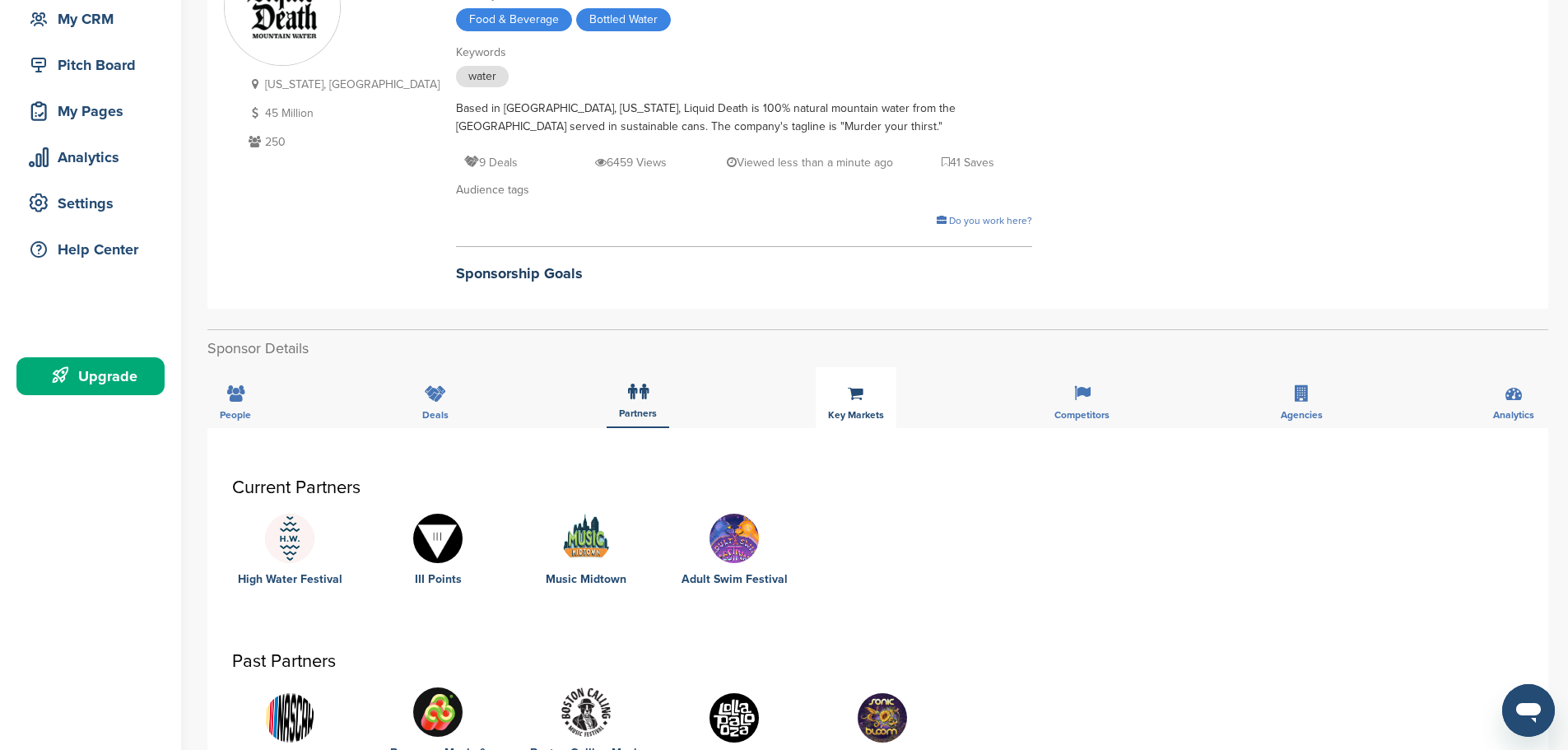
click at [856, 392] on icon at bounding box center [856, 393] width 16 height 17
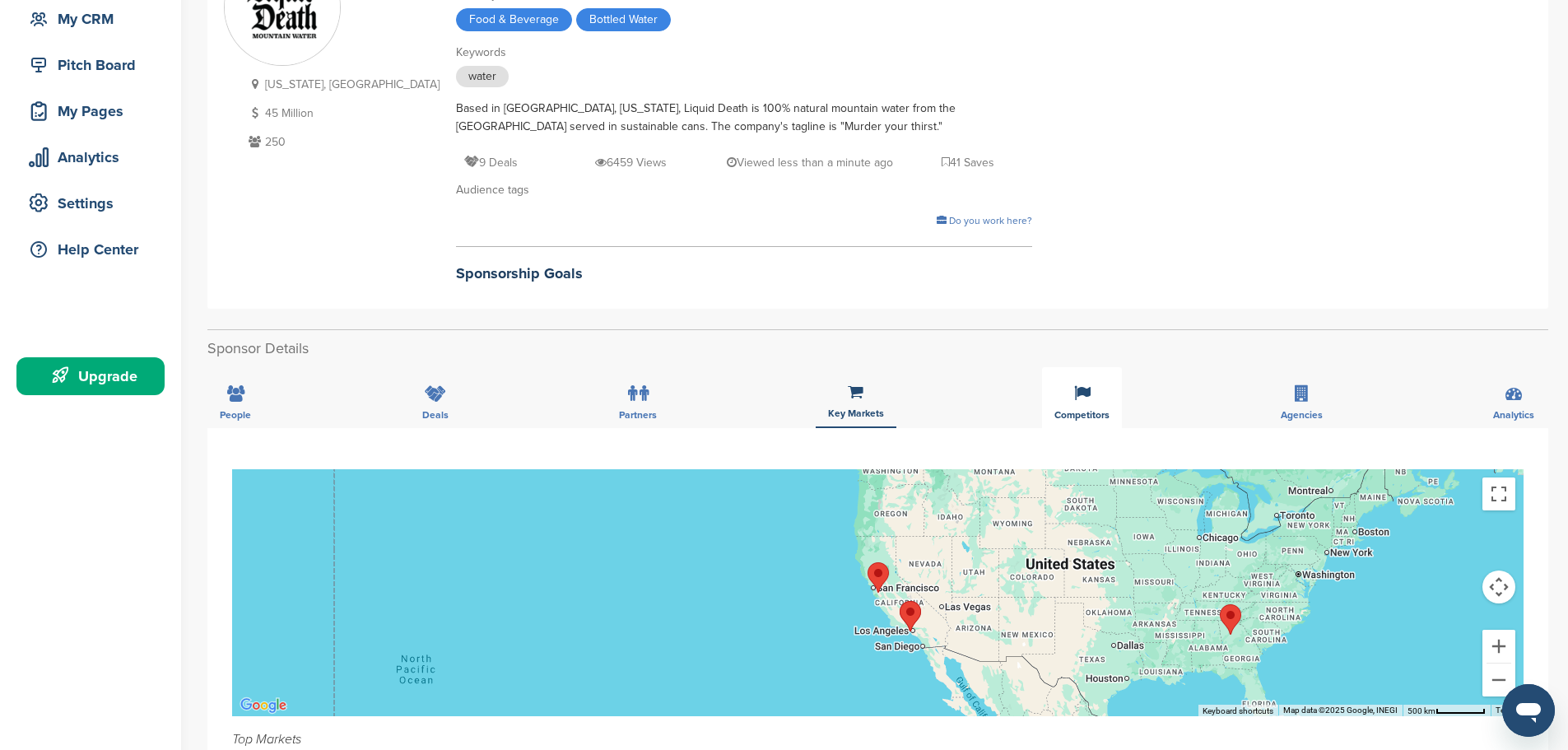
click at [1081, 395] on icon at bounding box center [1082, 393] width 17 height 17
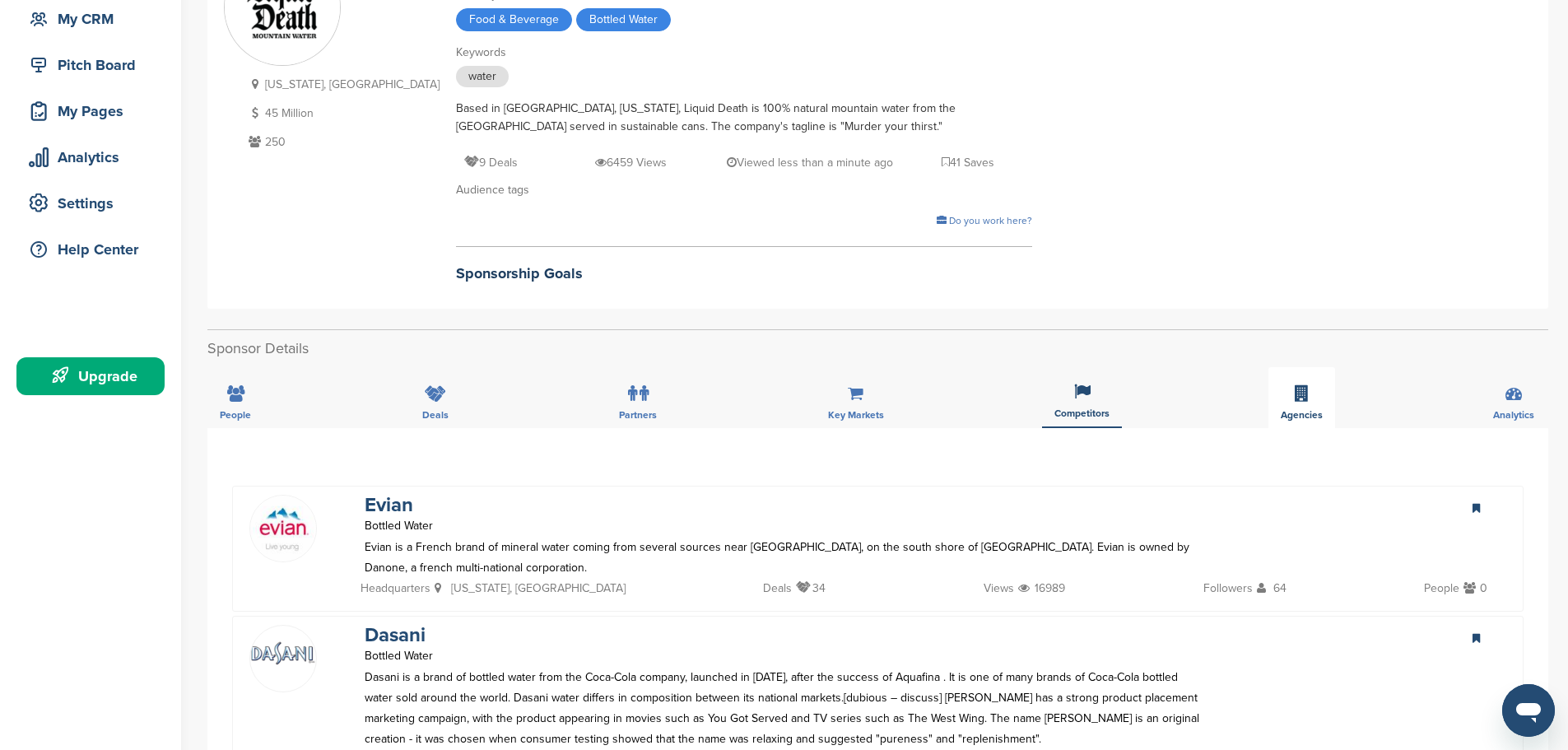
click at [1301, 396] on icon at bounding box center [1302, 393] width 14 height 17
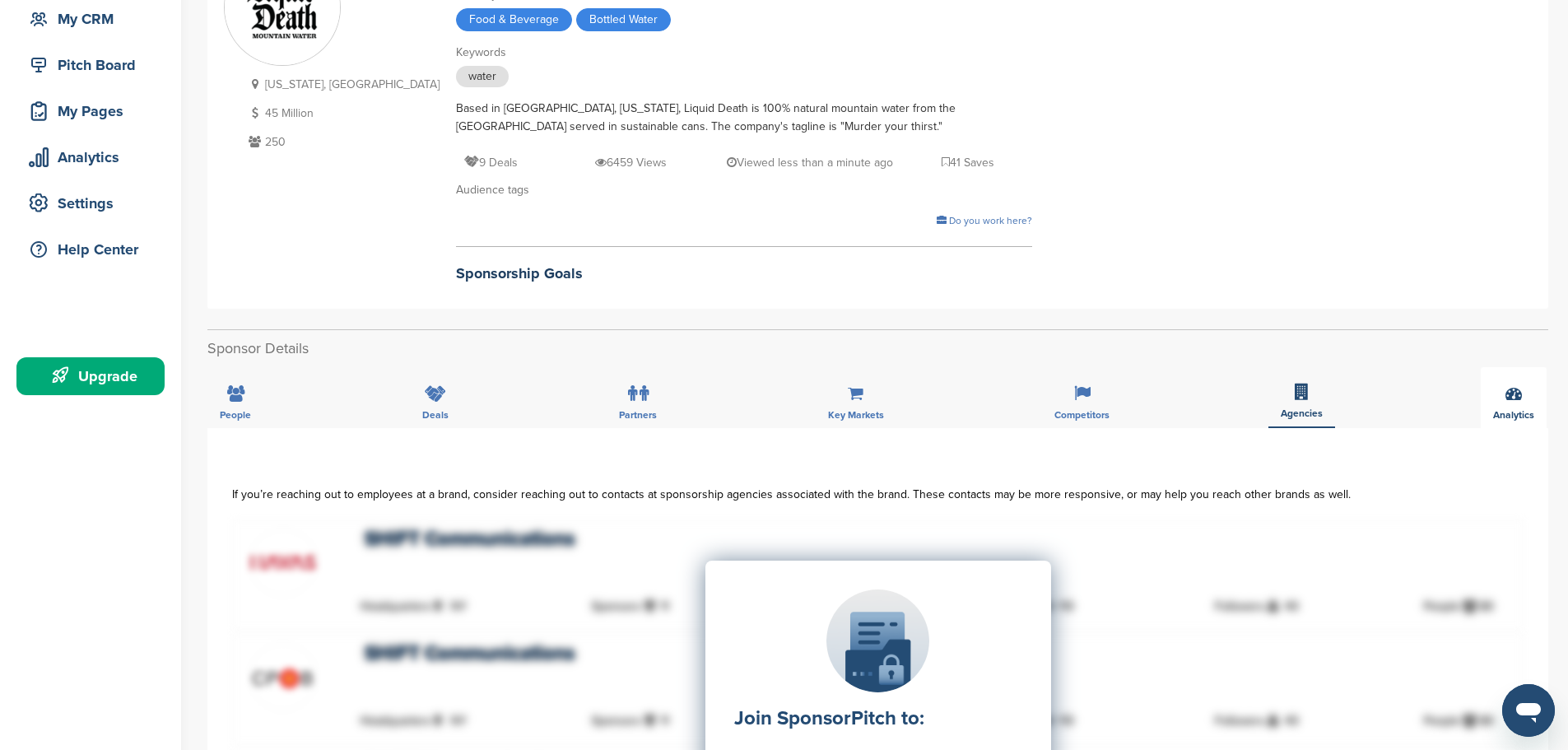
click at [1517, 396] on icon at bounding box center [1514, 393] width 17 height 17
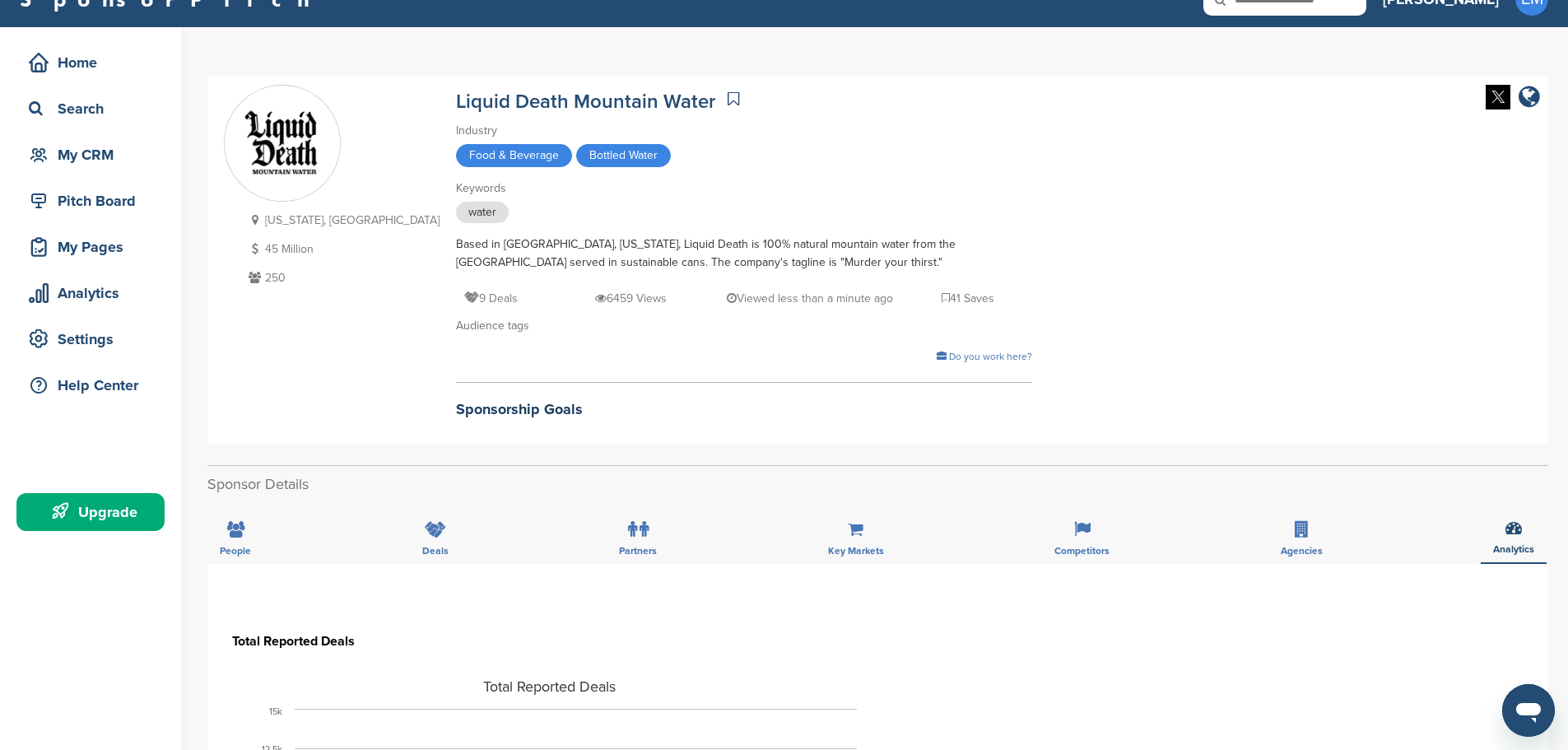
scroll to position [0, 0]
